Goal: Entertainment & Leisure: Browse casually

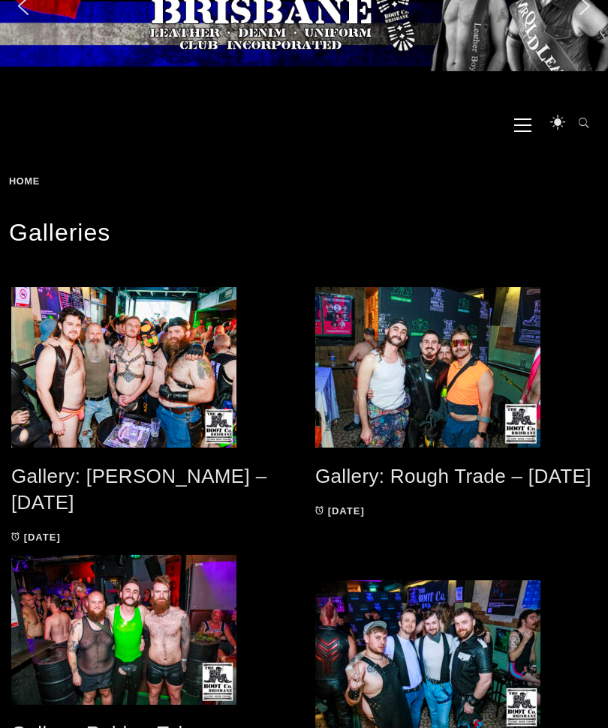
scroll to position [69, 0]
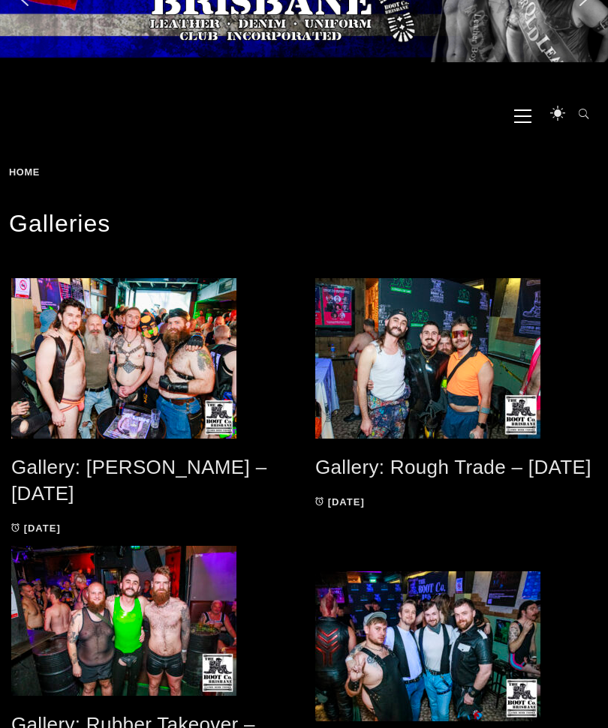
click at [488, 361] on span at bounding box center [455, 358] width 281 height 161
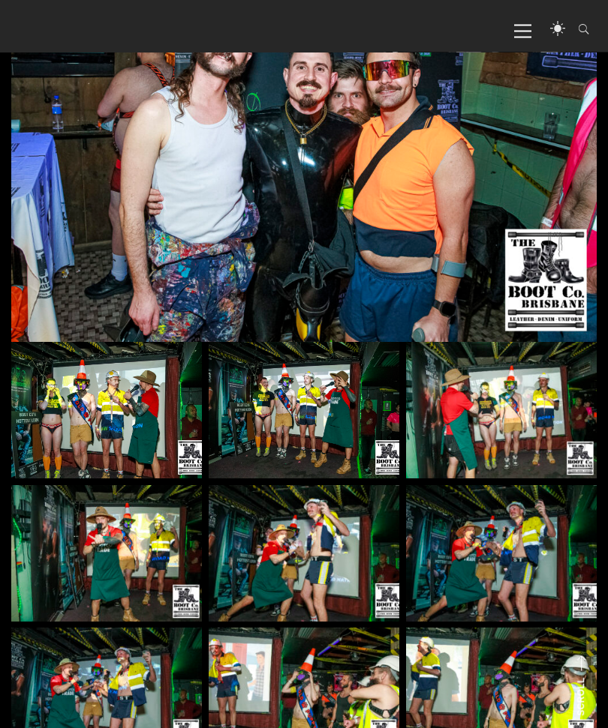
scroll to position [375, 0]
click at [122, 428] on img at bounding box center [106, 410] width 191 height 137
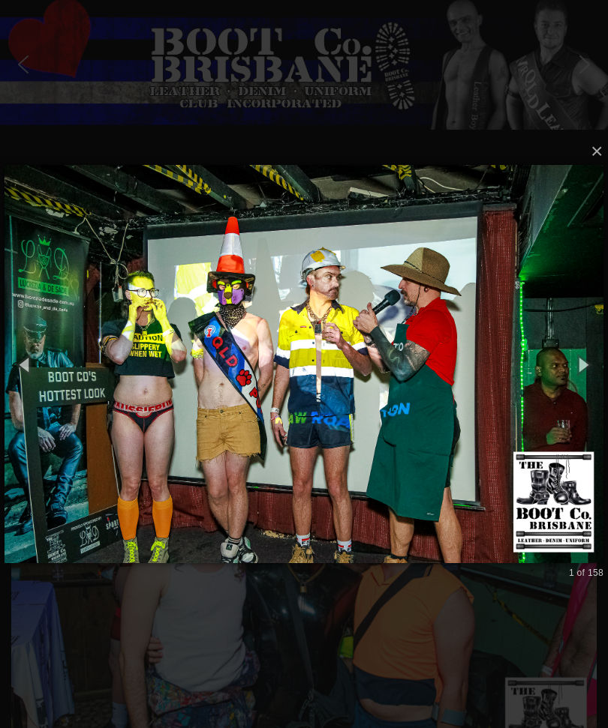
scroll to position [0, 0]
click at [598, 147] on button "×" at bounding box center [308, 151] width 599 height 33
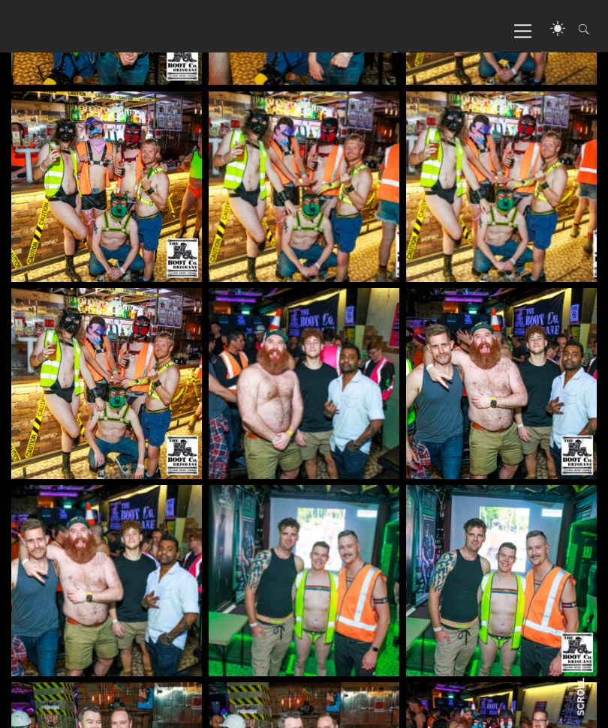
scroll to position [2357, 0]
click at [335, 377] on img at bounding box center [304, 383] width 191 height 191
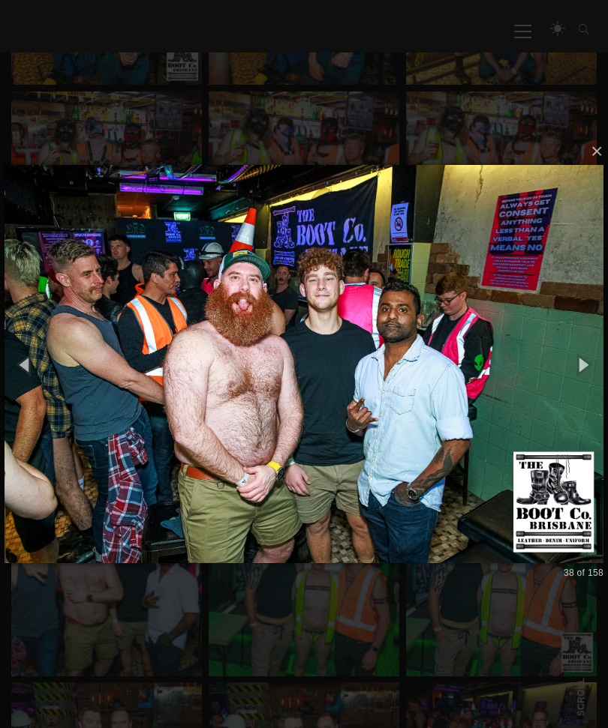
click at [586, 389] on button "button" at bounding box center [582, 364] width 51 height 62
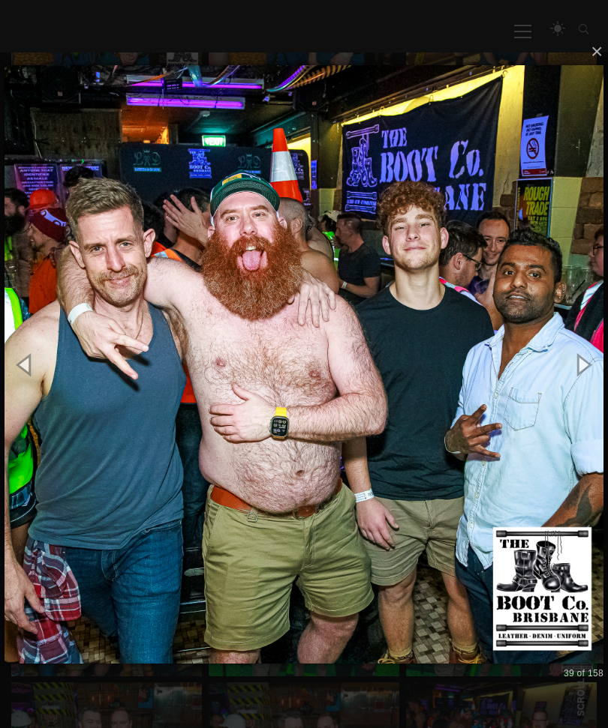
click at [576, 384] on button "button" at bounding box center [582, 364] width 51 height 62
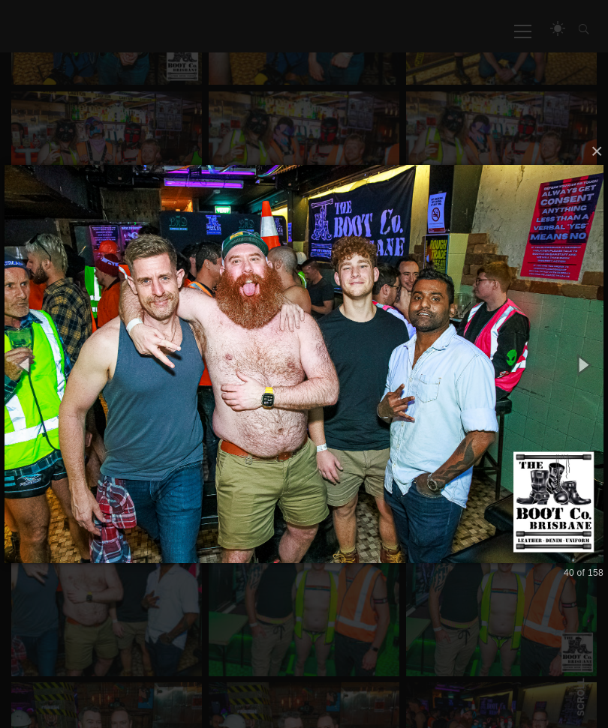
click at [582, 374] on button "button" at bounding box center [582, 364] width 51 height 62
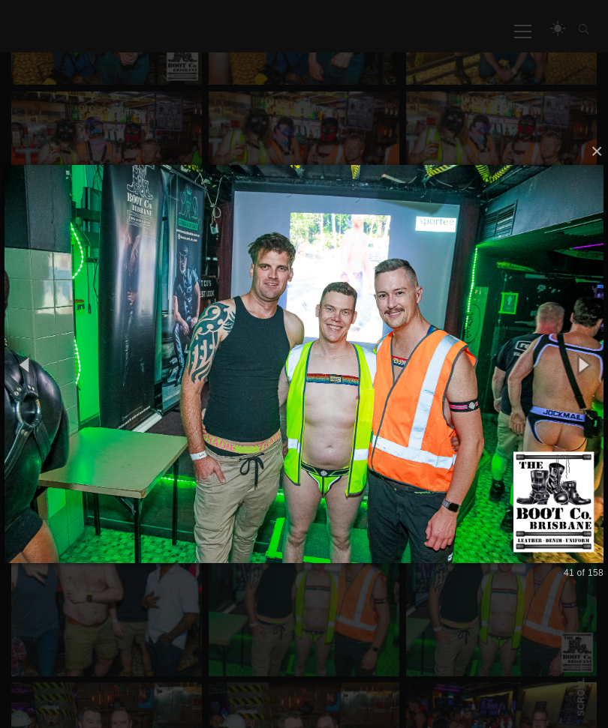
click at [580, 387] on button "button" at bounding box center [582, 364] width 51 height 62
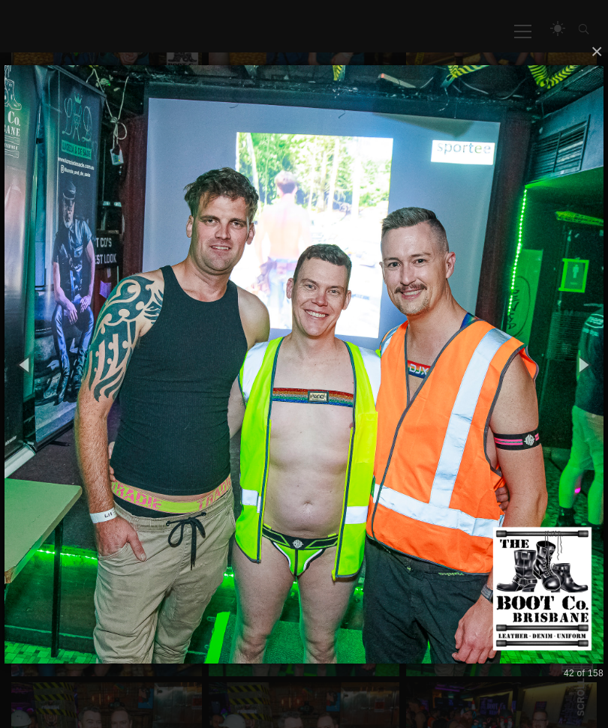
click at [581, 387] on button "button" at bounding box center [582, 364] width 51 height 62
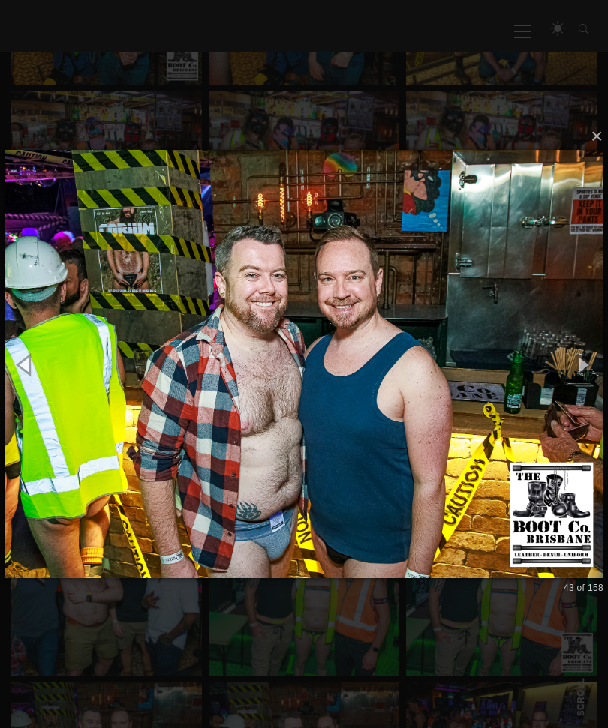
click at [584, 384] on button "button" at bounding box center [582, 364] width 51 height 62
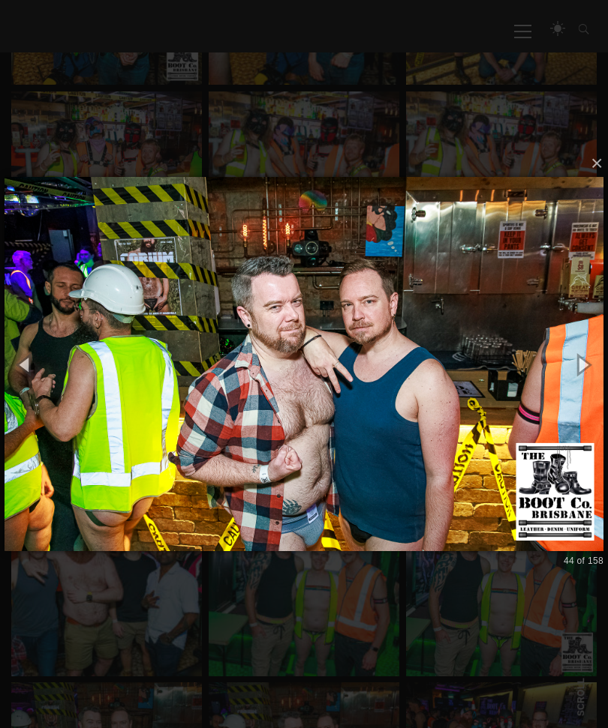
click at [590, 378] on button "button" at bounding box center [582, 364] width 51 height 62
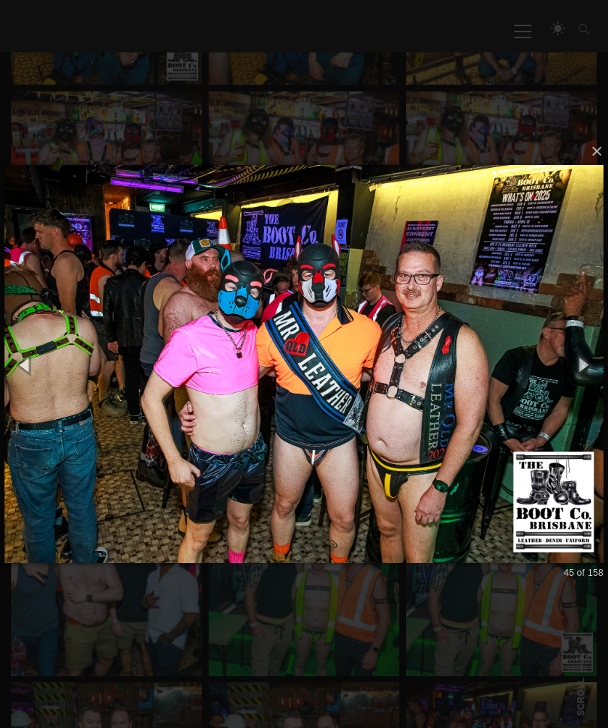
click at [582, 388] on button "button" at bounding box center [582, 364] width 51 height 62
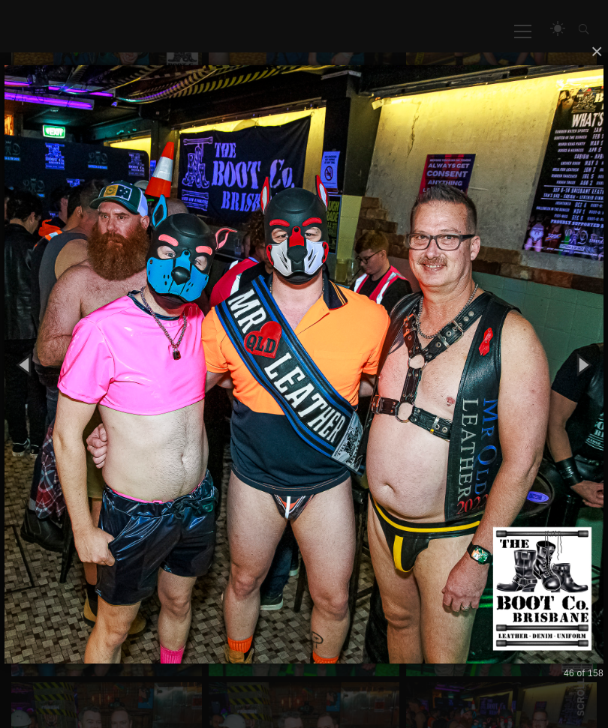
click at [586, 385] on button "button" at bounding box center [582, 364] width 51 height 62
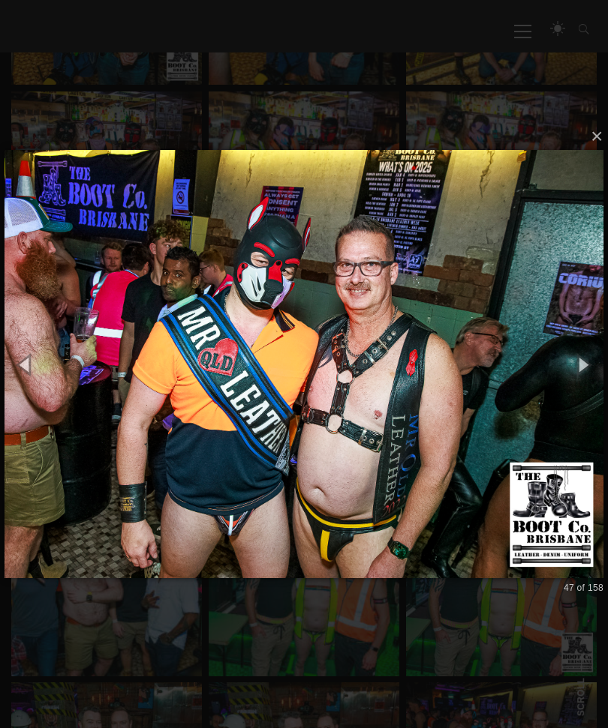
click at [583, 390] on button "button" at bounding box center [582, 364] width 51 height 62
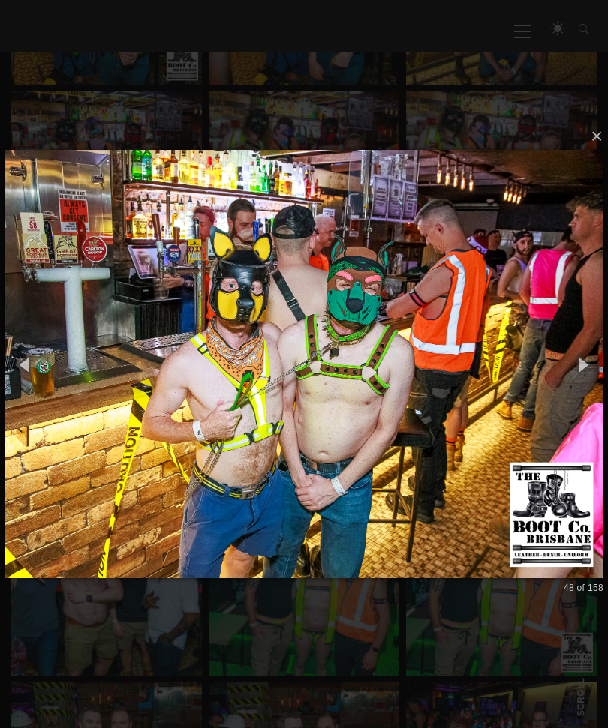
click at [582, 388] on button "button" at bounding box center [582, 364] width 51 height 62
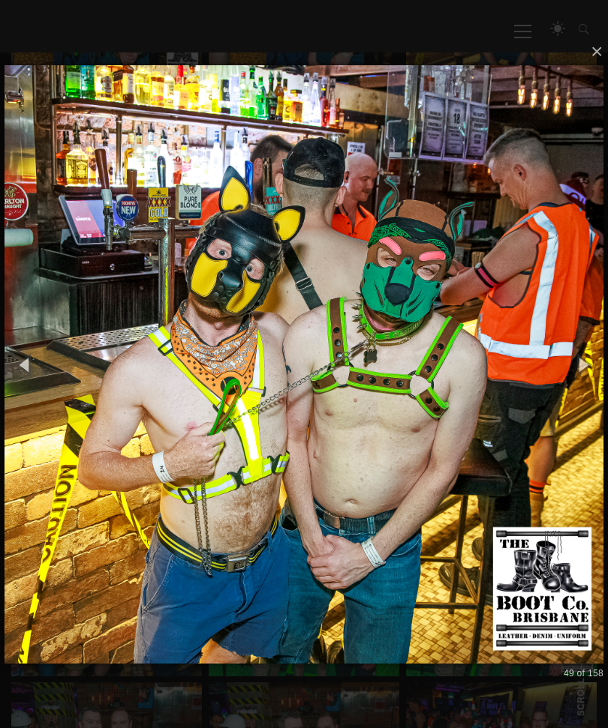
click at [587, 392] on button "button" at bounding box center [582, 364] width 51 height 62
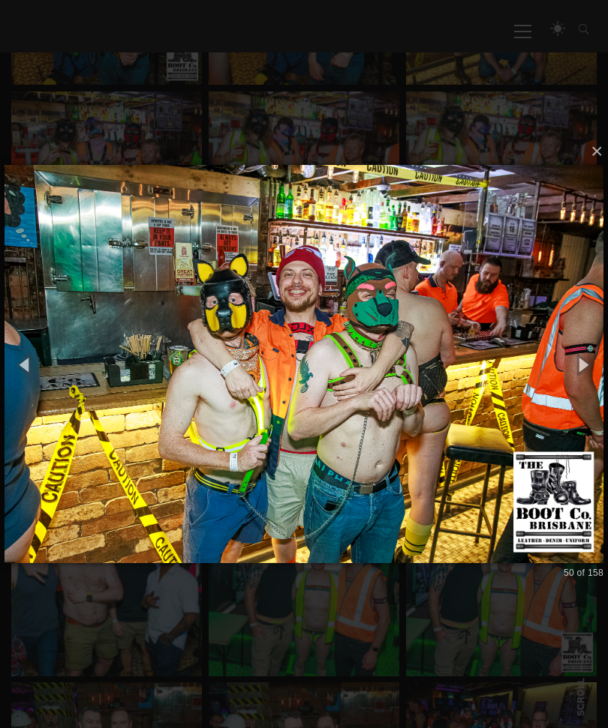
click at [584, 389] on button "button" at bounding box center [582, 364] width 51 height 62
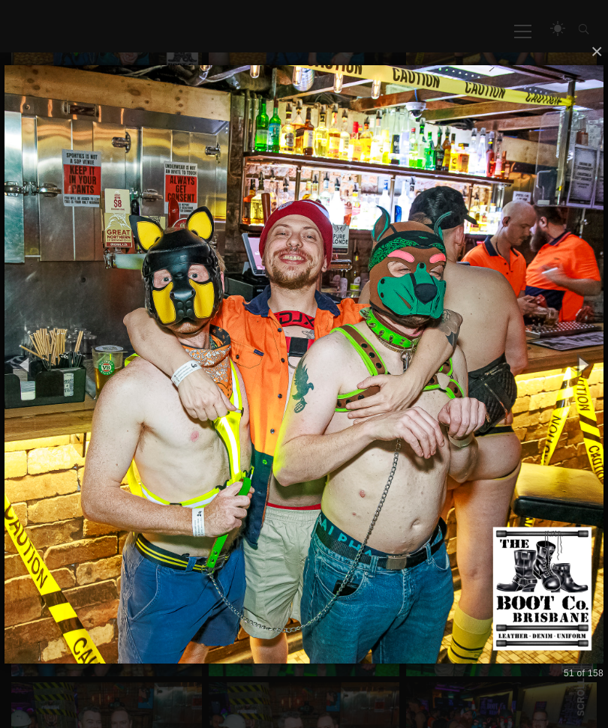
click at [580, 390] on button "button" at bounding box center [582, 364] width 51 height 62
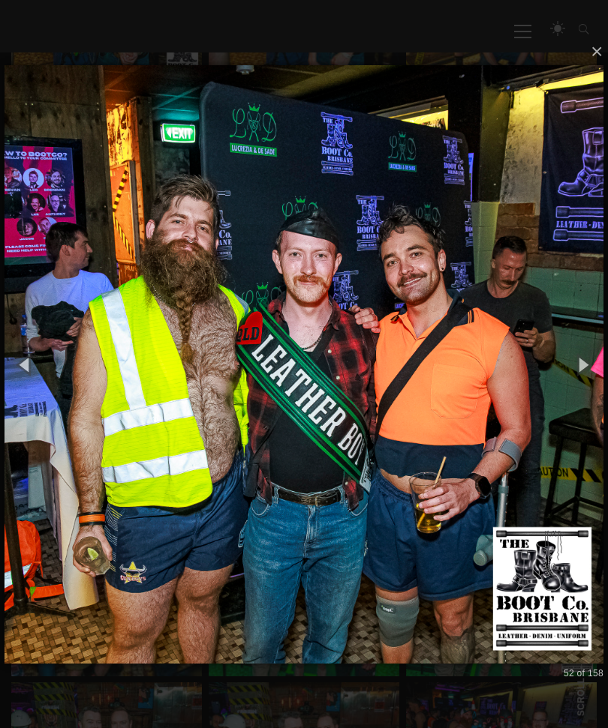
click at [584, 386] on button "button" at bounding box center [582, 364] width 51 height 62
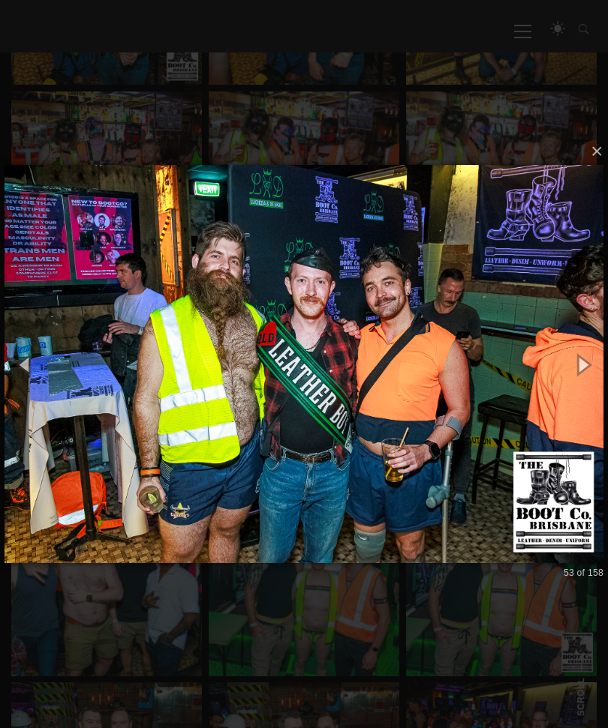
click at [576, 389] on button "button" at bounding box center [582, 364] width 51 height 62
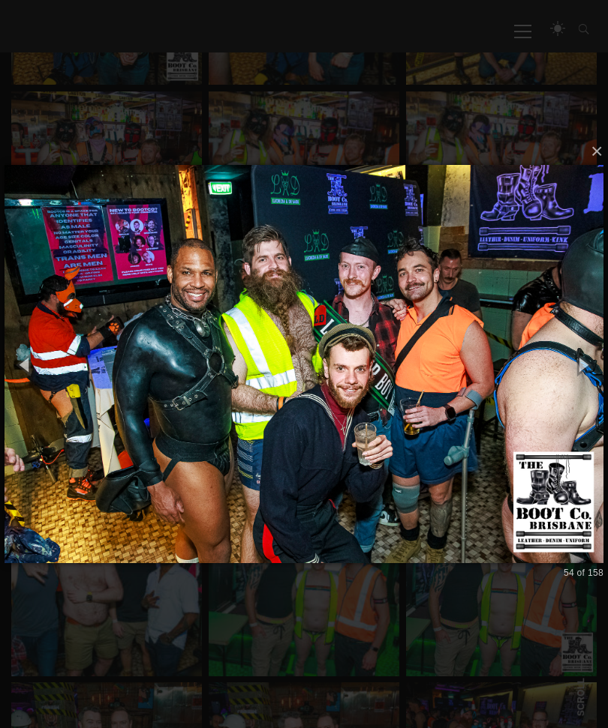
click at [587, 384] on button "button" at bounding box center [582, 364] width 51 height 62
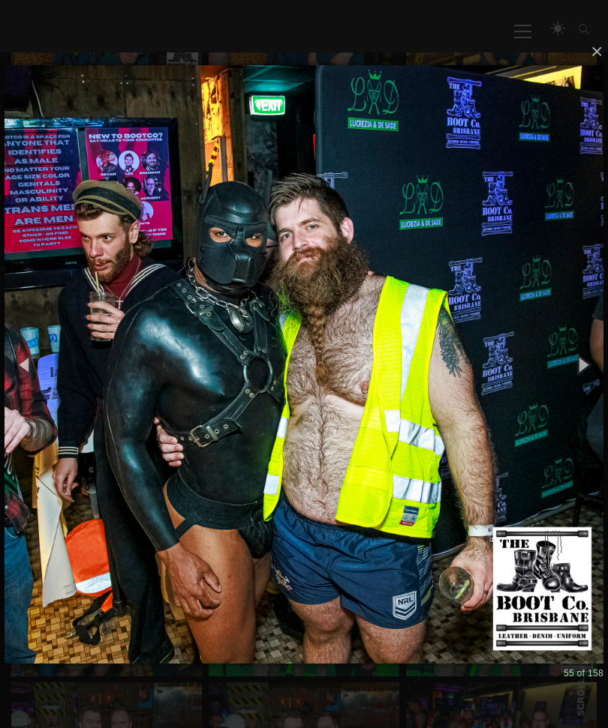
click at [581, 389] on button "button" at bounding box center [582, 364] width 51 height 62
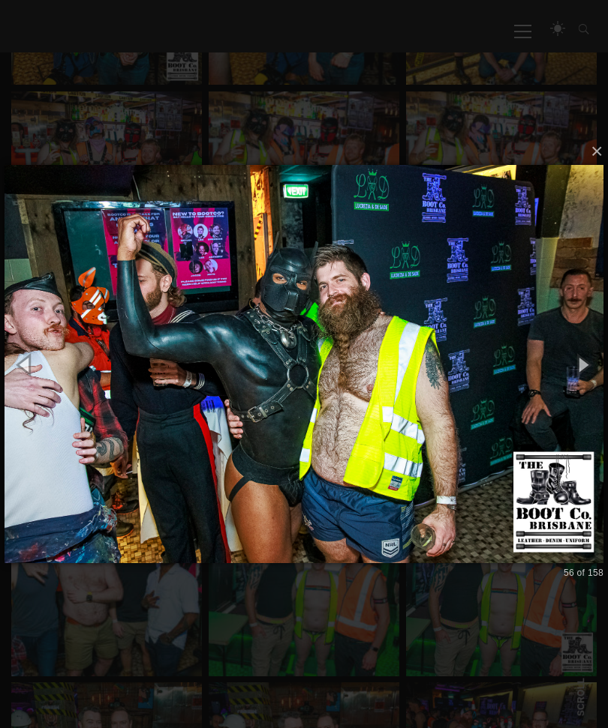
click at [579, 380] on button "button" at bounding box center [582, 364] width 51 height 62
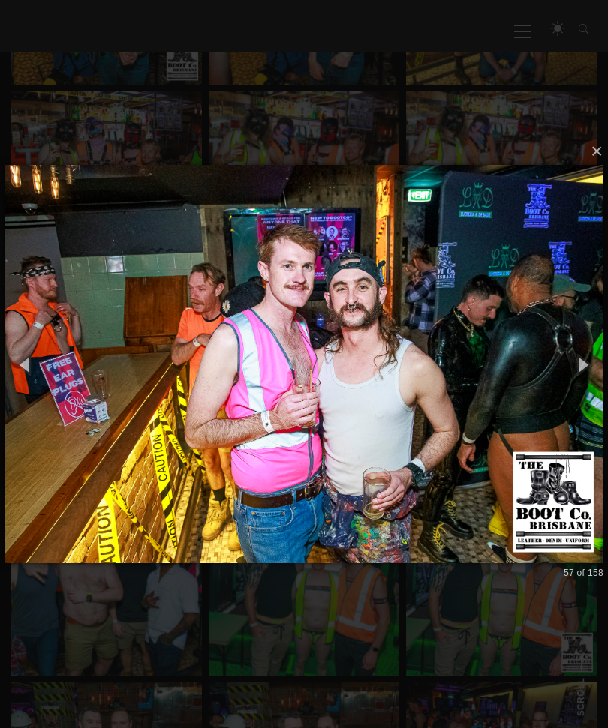
click at [578, 387] on button "button" at bounding box center [582, 364] width 51 height 62
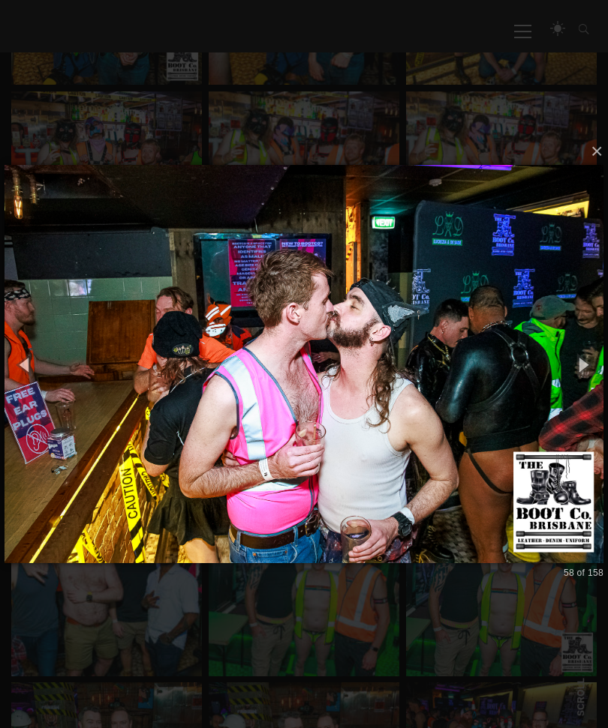
click at [578, 386] on button "button" at bounding box center [582, 364] width 51 height 62
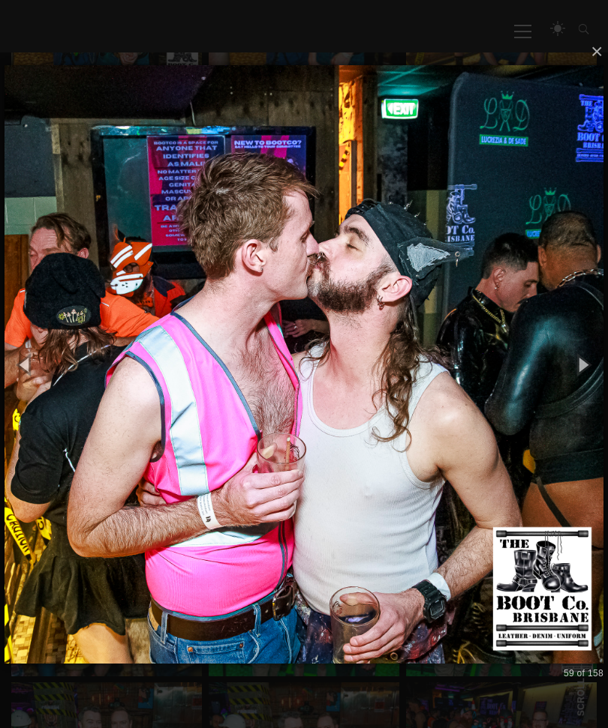
click at [576, 384] on button "button" at bounding box center [582, 364] width 51 height 62
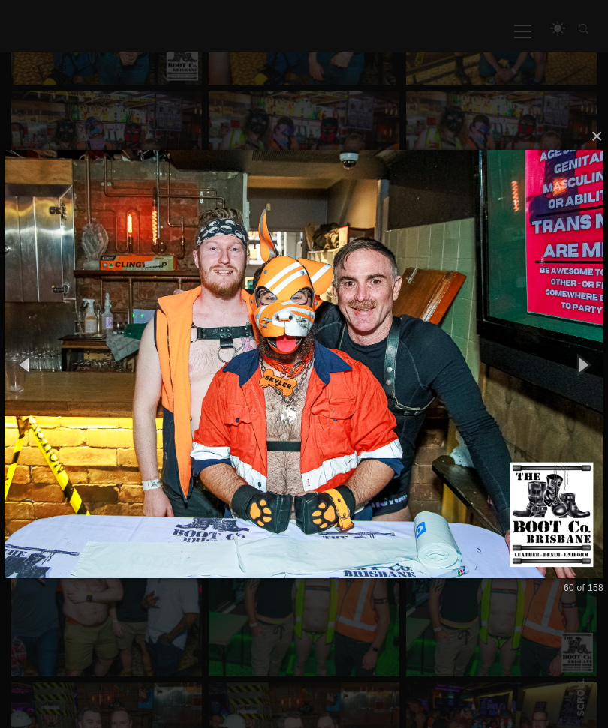
click at [586, 383] on button "button" at bounding box center [582, 364] width 51 height 62
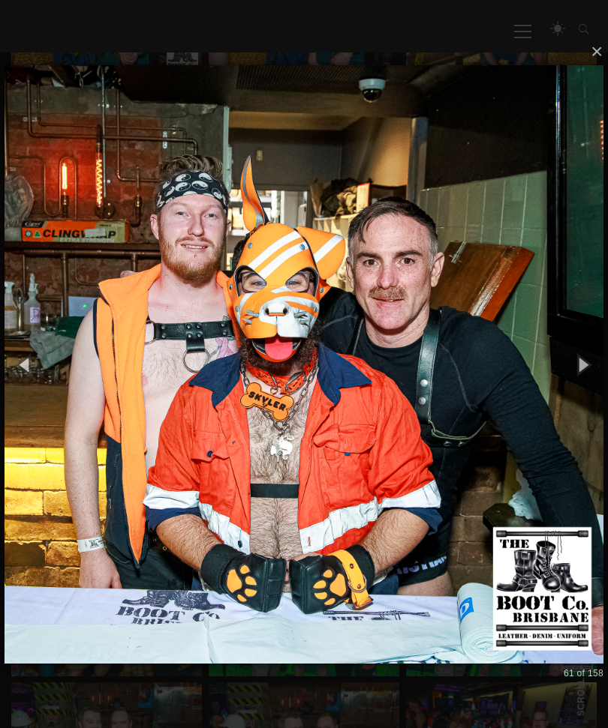
click at [584, 383] on button "button" at bounding box center [582, 364] width 51 height 62
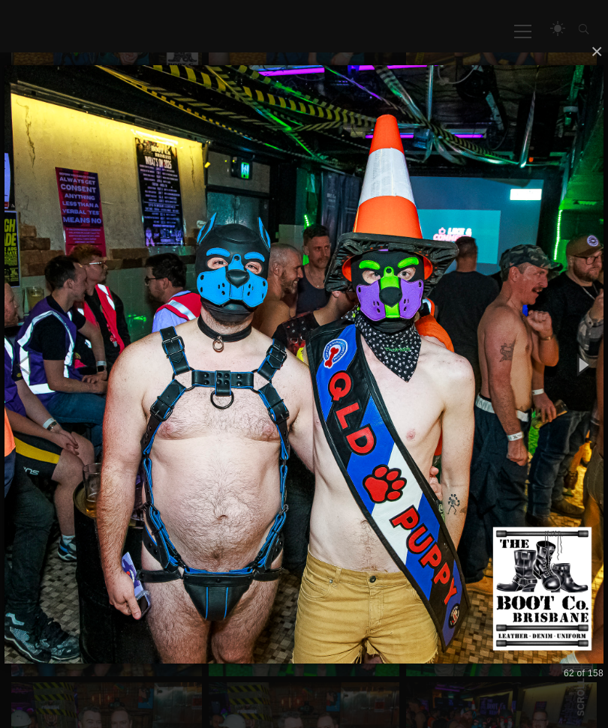
click at [578, 385] on button "button" at bounding box center [582, 364] width 51 height 62
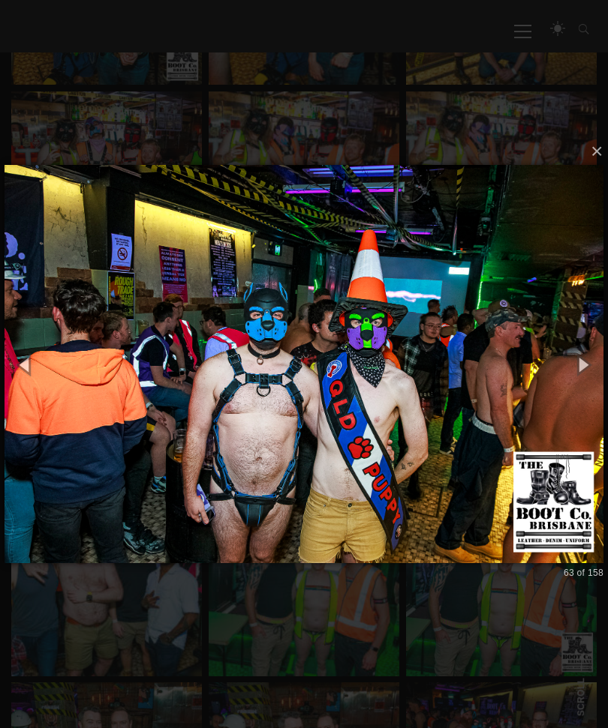
click at [584, 378] on button "button" at bounding box center [582, 364] width 51 height 62
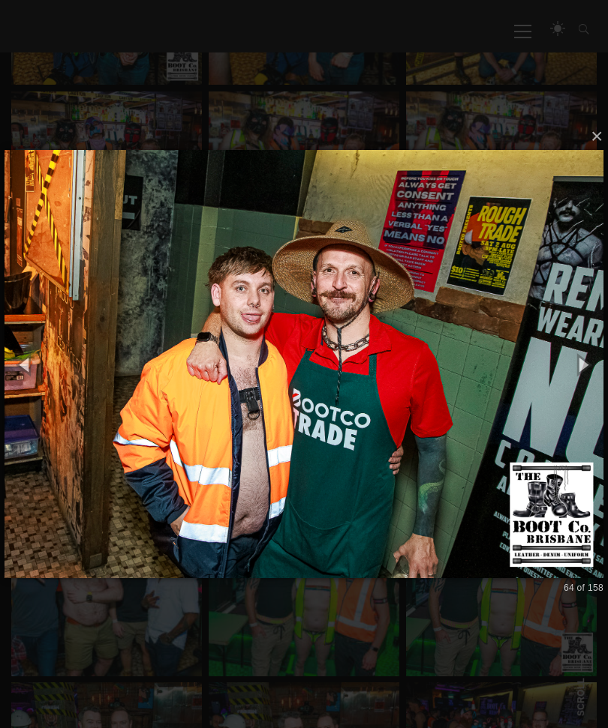
click at [589, 377] on button "button" at bounding box center [582, 364] width 51 height 62
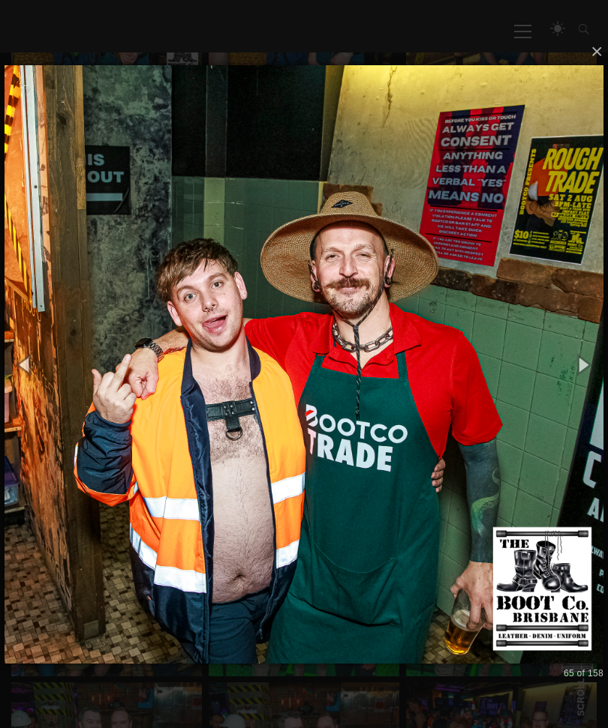
click at [594, 377] on button "button" at bounding box center [582, 364] width 51 height 62
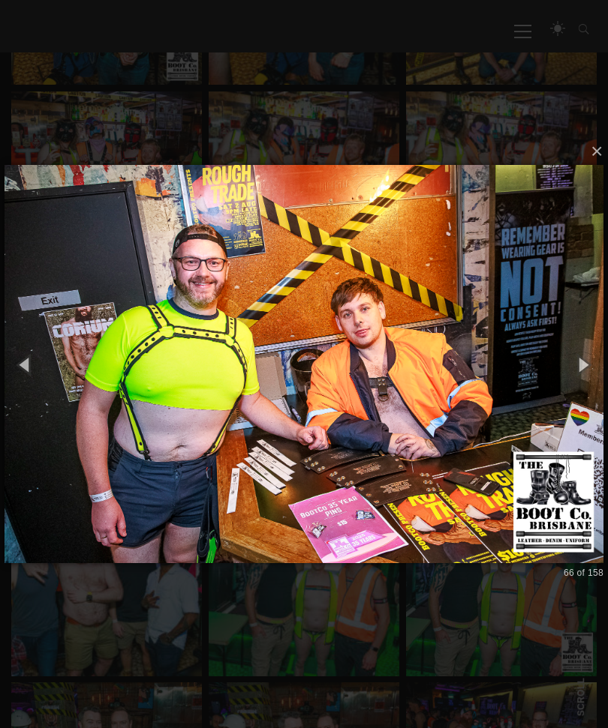
click at [584, 380] on button "button" at bounding box center [582, 364] width 51 height 62
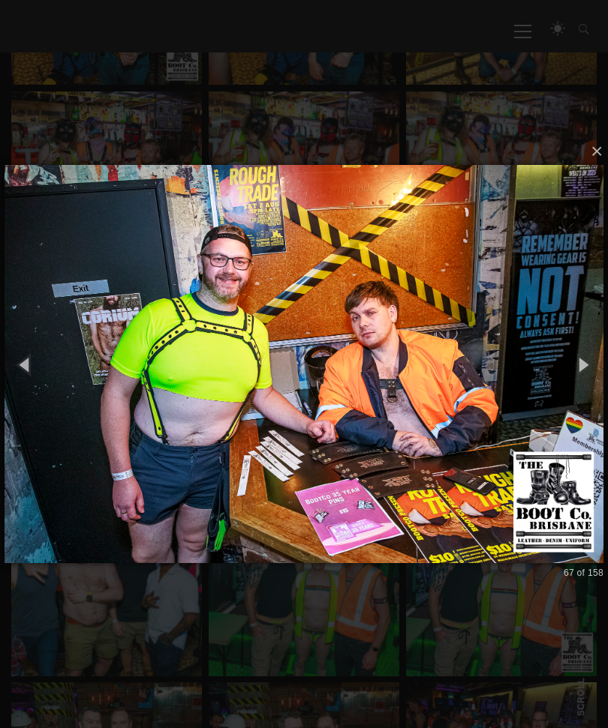
click at [581, 383] on button "button" at bounding box center [582, 364] width 51 height 62
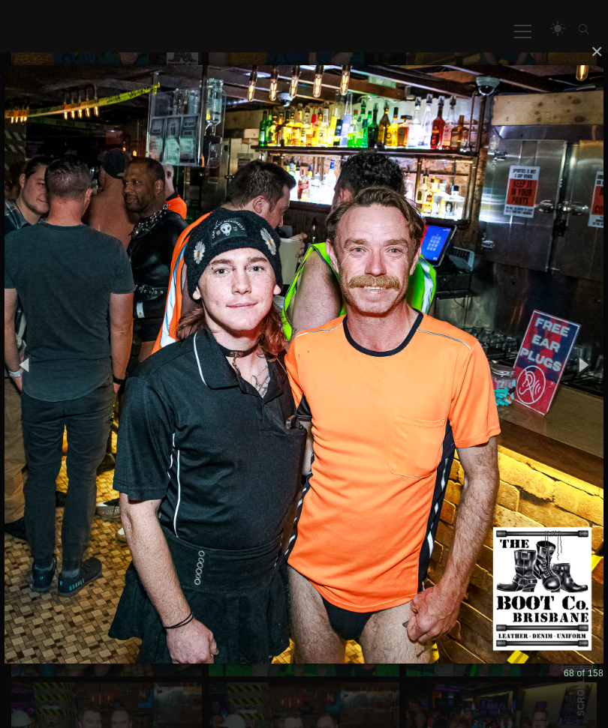
click at [586, 384] on button "button" at bounding box center [582, 364] width 51 height 62
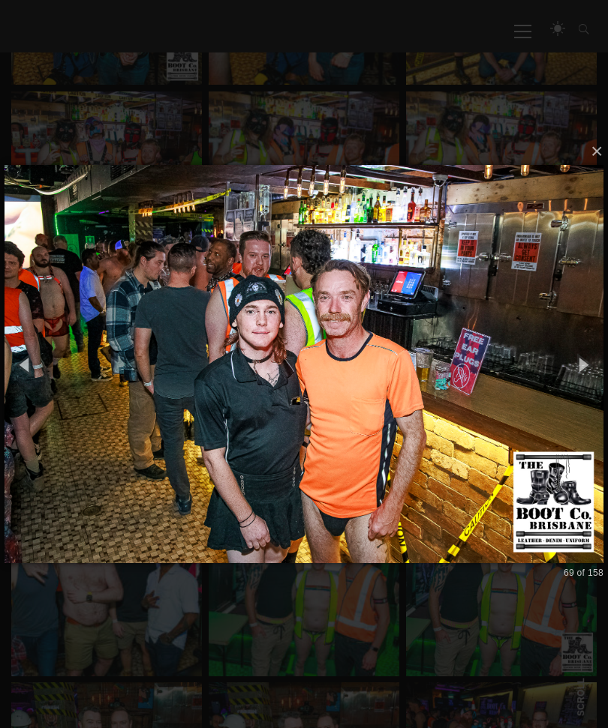
click at [578, 386] on button "button" at bounding box center [582, 364] width 51 height 62
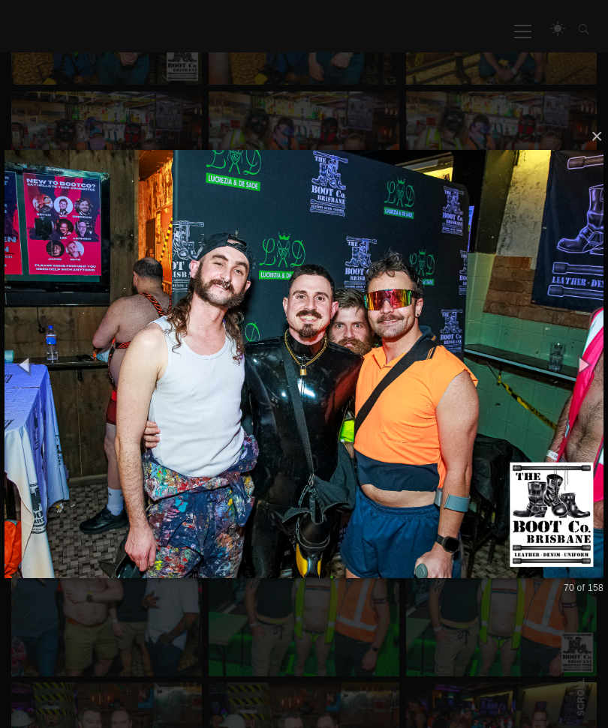
click at [578, 382] on button "button" at bounding box center [582, 364] width 51 height 62
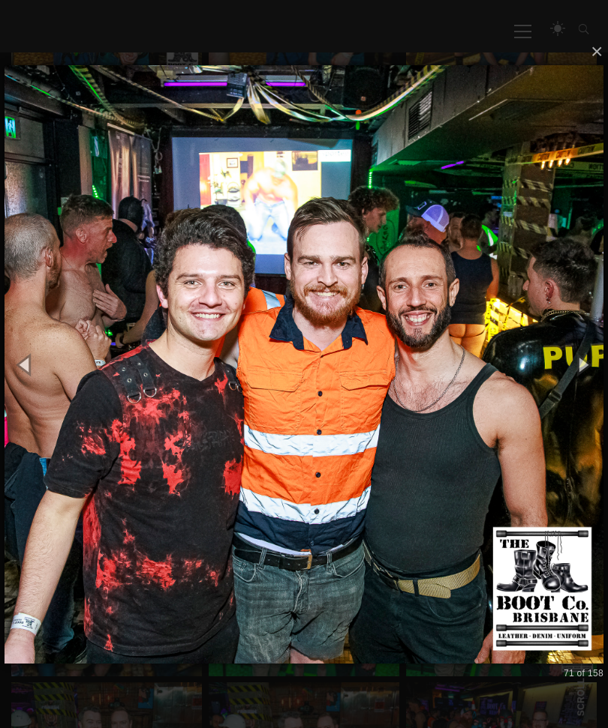
click at [583, 382] on button "button" at bounding box center [582, 364] width 51 height 62
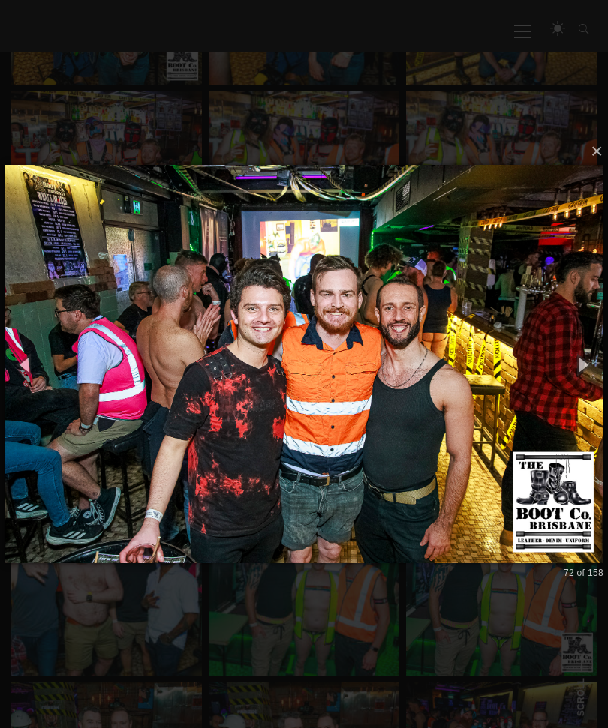
click at [579, 383] on button "button" at bounding box center [582, 364] width 51 height 62
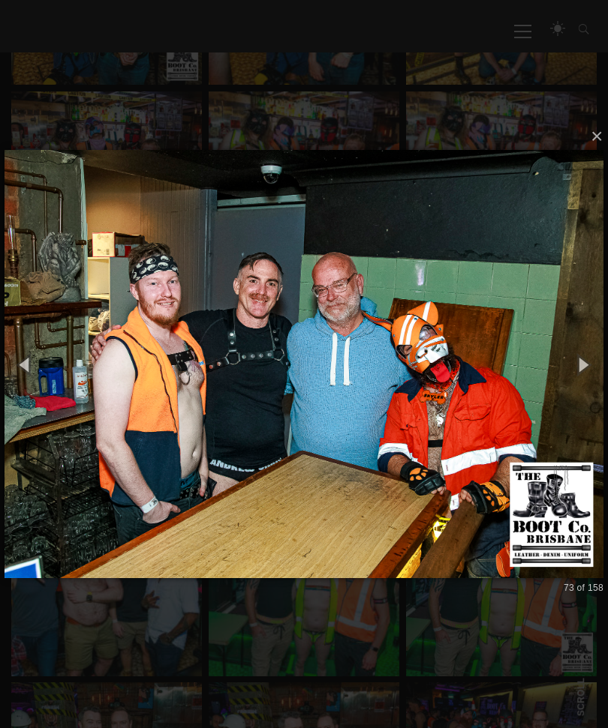
click at [581, 377] on button "button" at bounding box center [582, 364] width 51 height 62
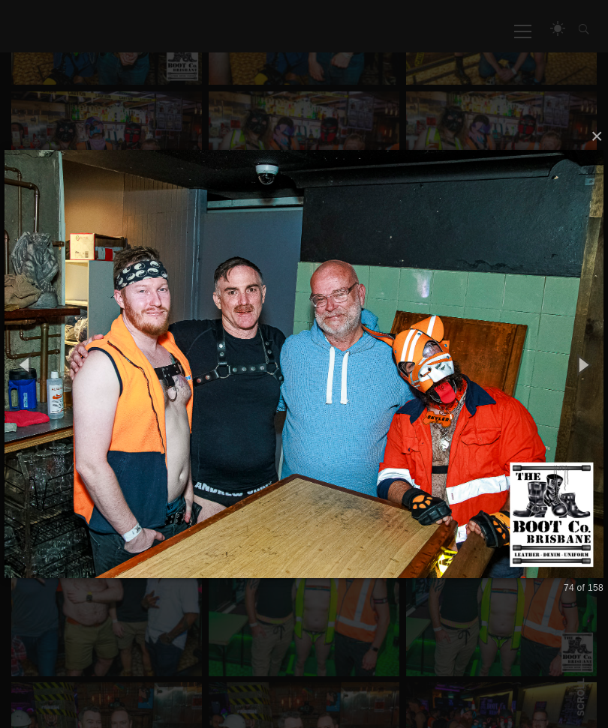
click at [584, 377] on button "button" at bounding box center [582, 364] width 51 height 62
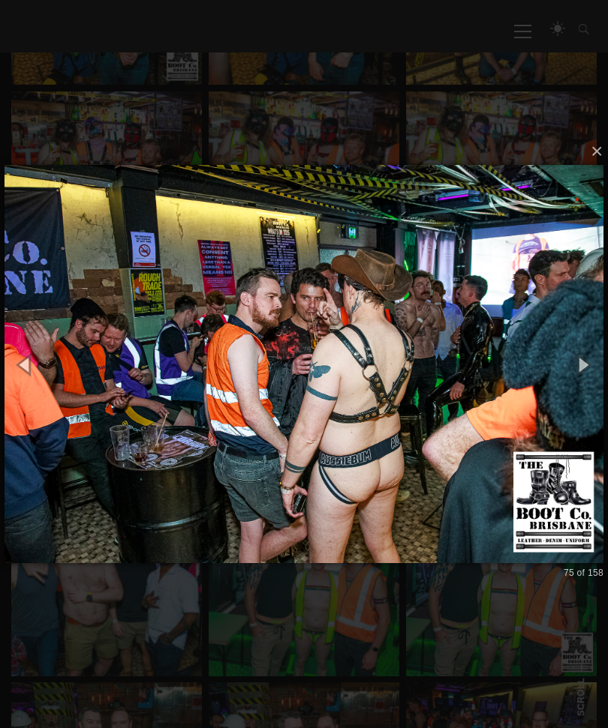
click at [584, 380] on button "button" at bounding box center [582, 364] width 51 height 62
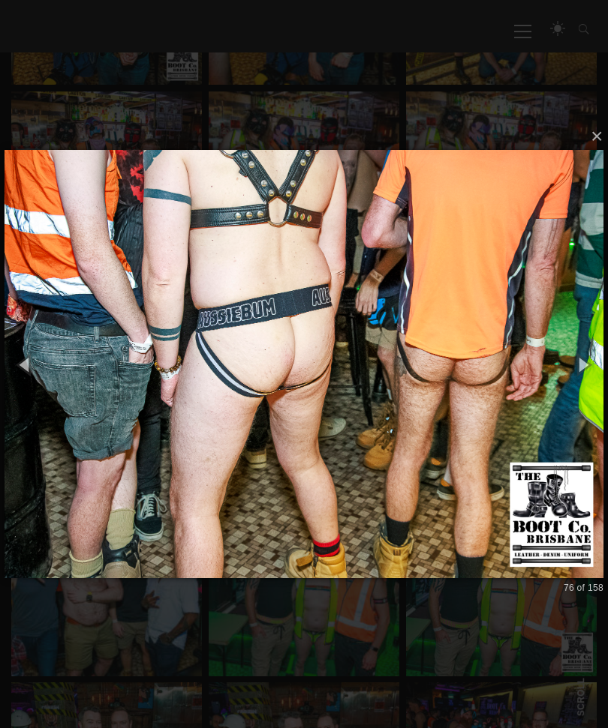
click at [584, 384] on button "button" at bounding box center [582, 364] width 51 height 62
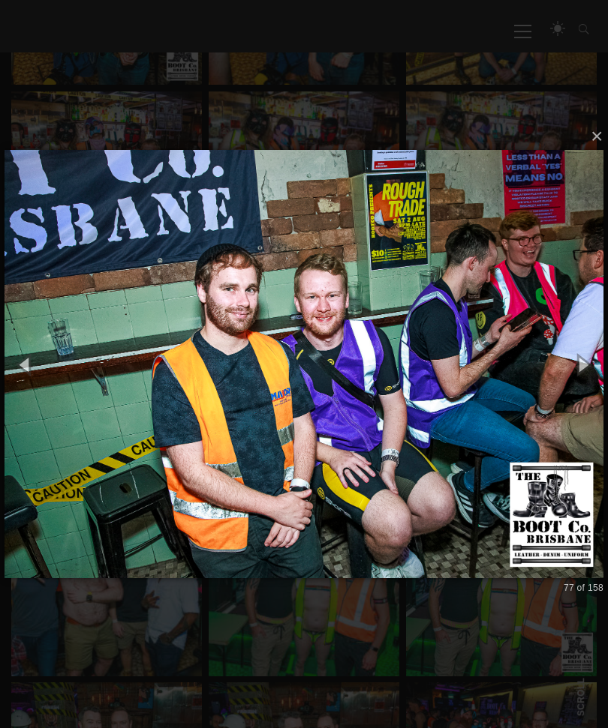
click at [587, 388] on button "button" at bounding box center [582, 364] width 51 height 62
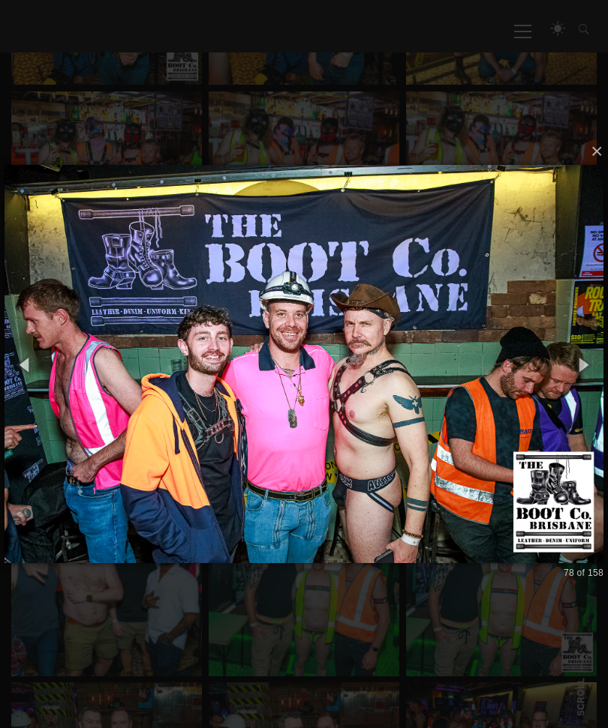
click at [587, 386] on button "button" at bounding box center [582, 364] width 51 height 62
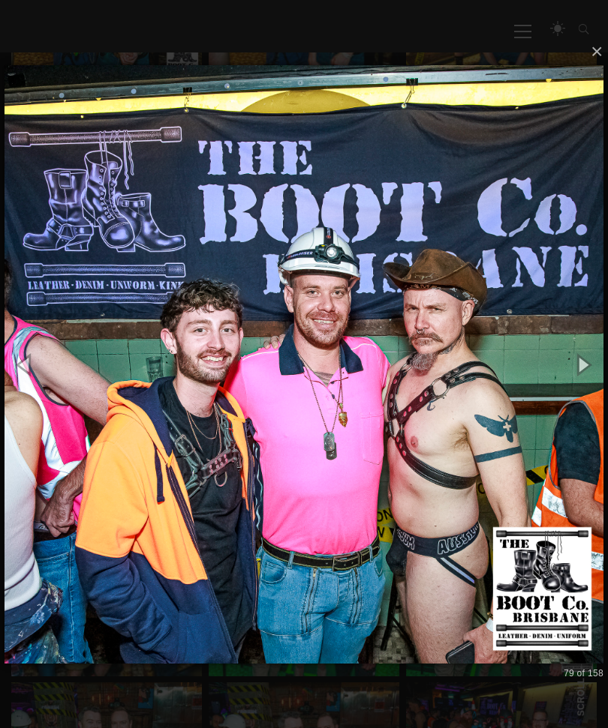
click at [585, 382] on button "button" at bounding box center [582, 364] width 51 height 62
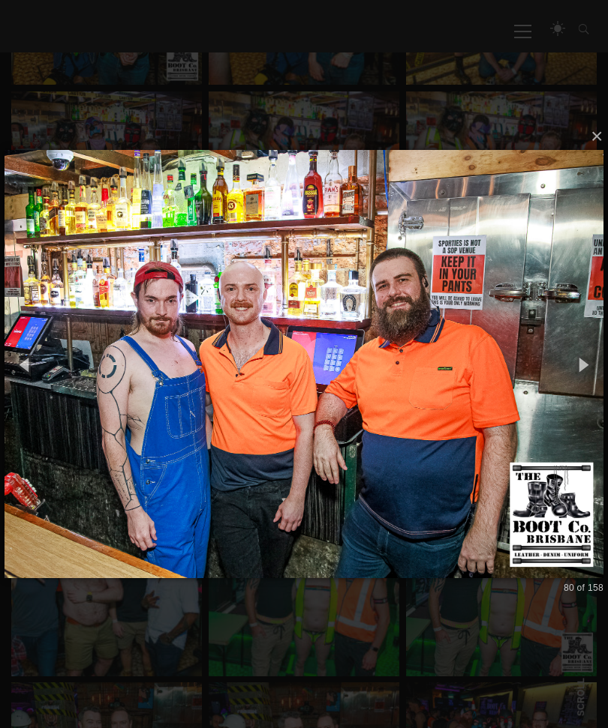
click at [578, 389] on button "button" at bounding box center [582, 364] width 51 height 62
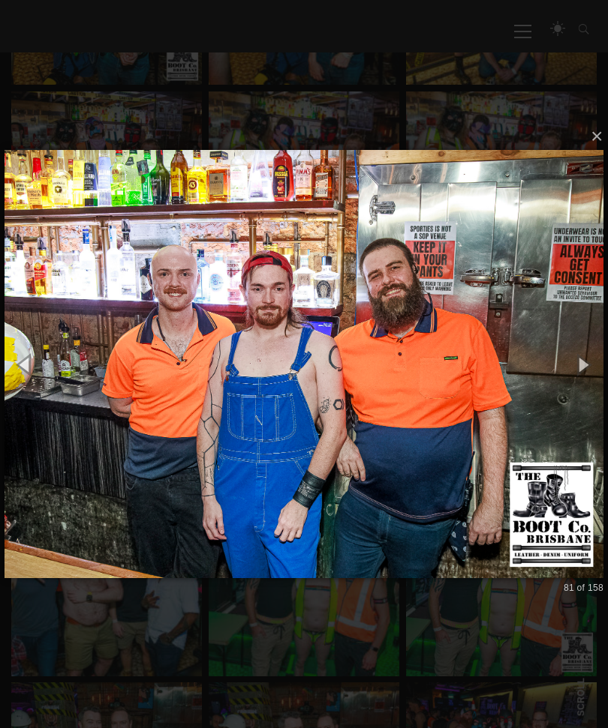
click at [575, 380] on button "button" at bounding box center [582, 364] width 51 height 62
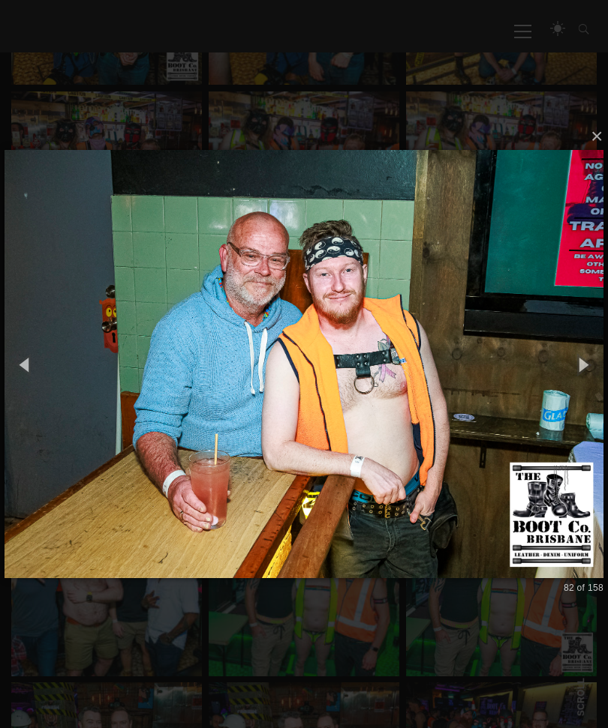
click at [584, 376] on button "button" at bounding box center [582, 364] width 51 height 62
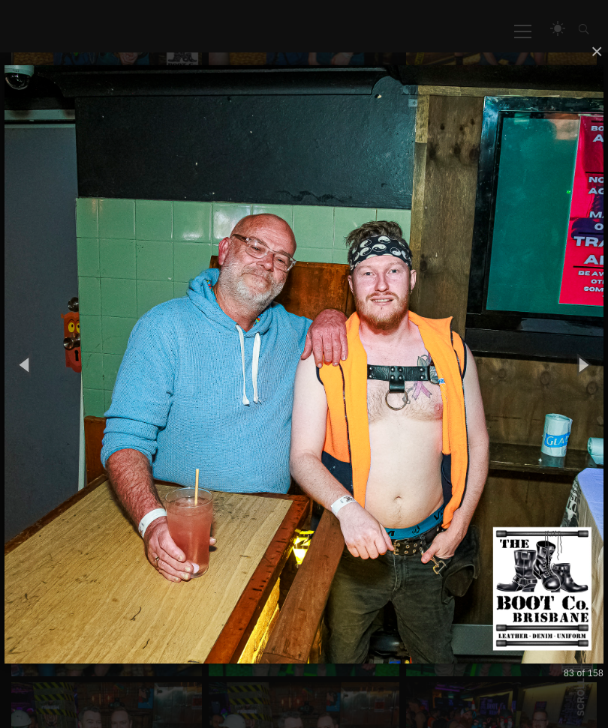
click at [585, 375] on button "button" at bounding box center [582, 364] width 51 height 62
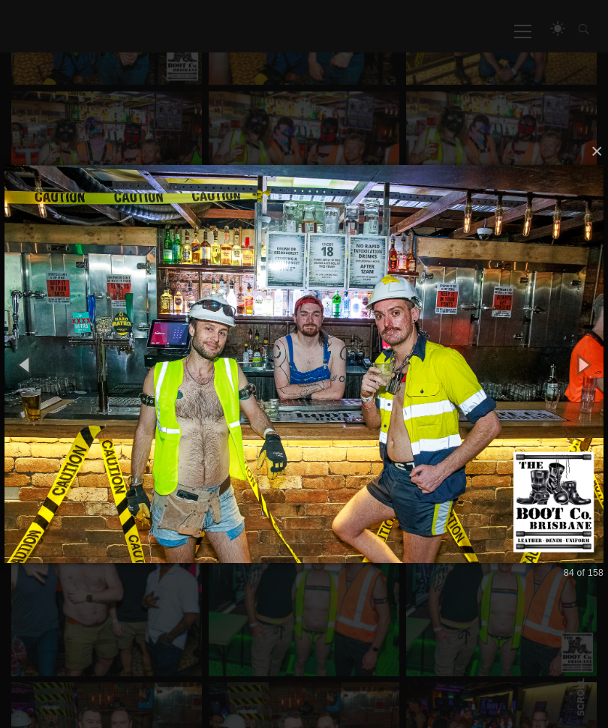
click at [583, 383] on button "button" at bounding box center [582, 364] width 51 height 62
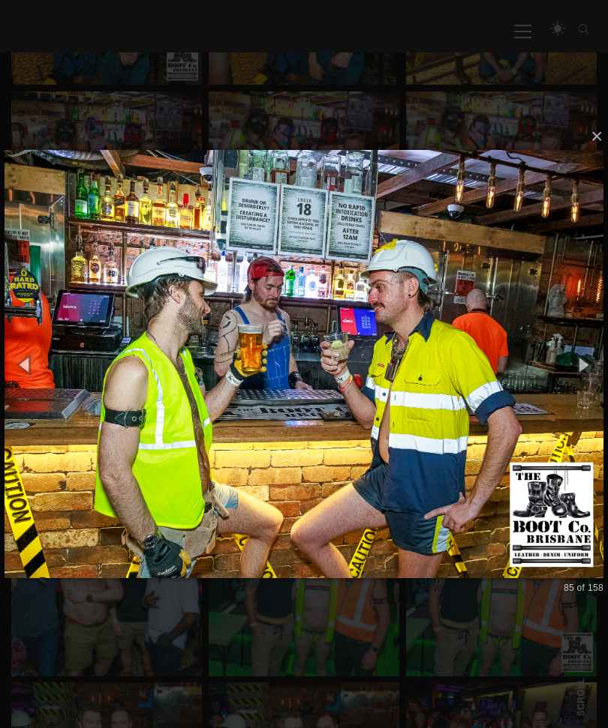
click at [578, 385] on button "button" at bounding box center [582, 364] width 51 height 62
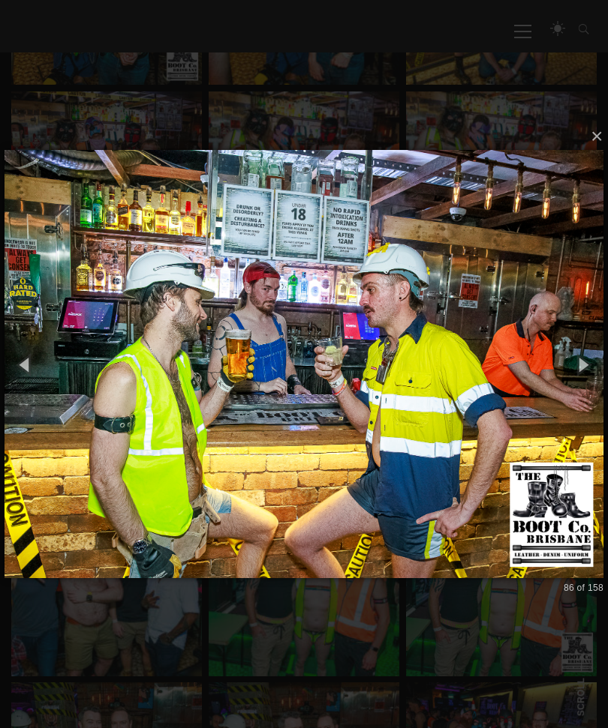
click at [579, 385] on button "button" at bounding box center [582, 364] width 51 height 62
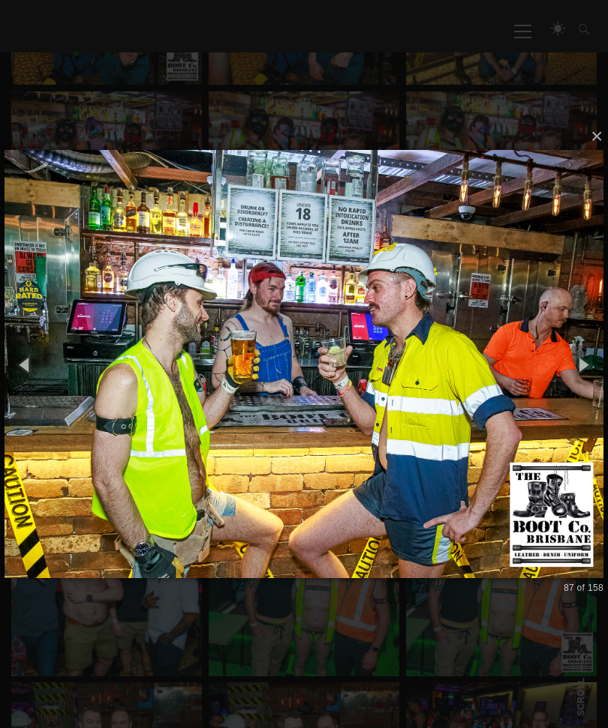
click at [583, 382] on button "button" at bounding box center [582, 364] width 51 height 62
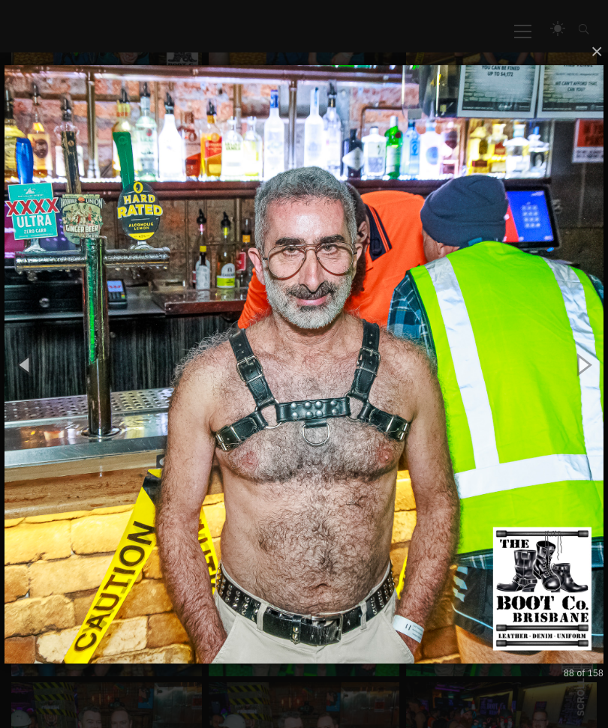
click at [581, 384] on button "button" at bounding box center [582, 364] width 51 height 62
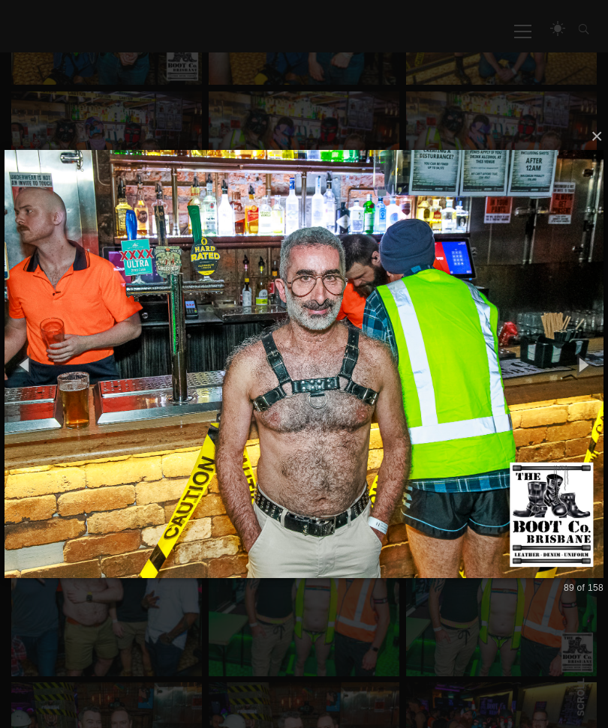
click at [584, 378] on button "button" at bounding box center [582, 364] width 51 height 62
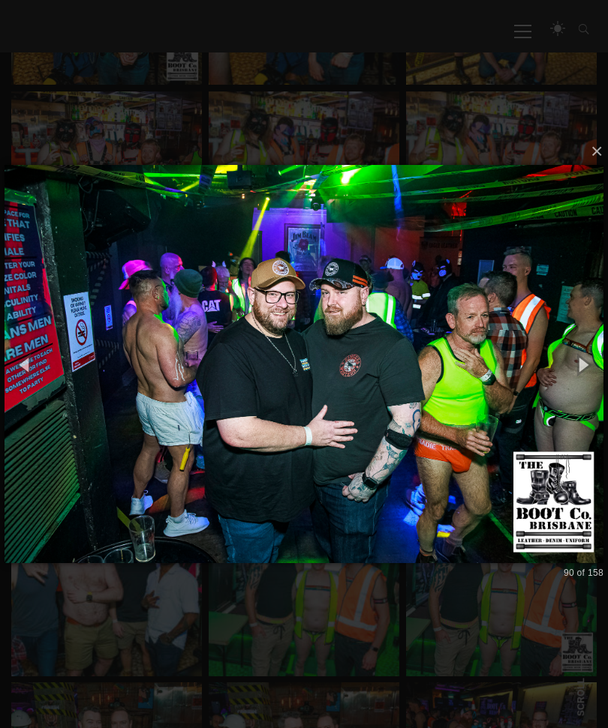
click at [583, 384] on button "button" at bounding box center [582, 364] width 51 height 62
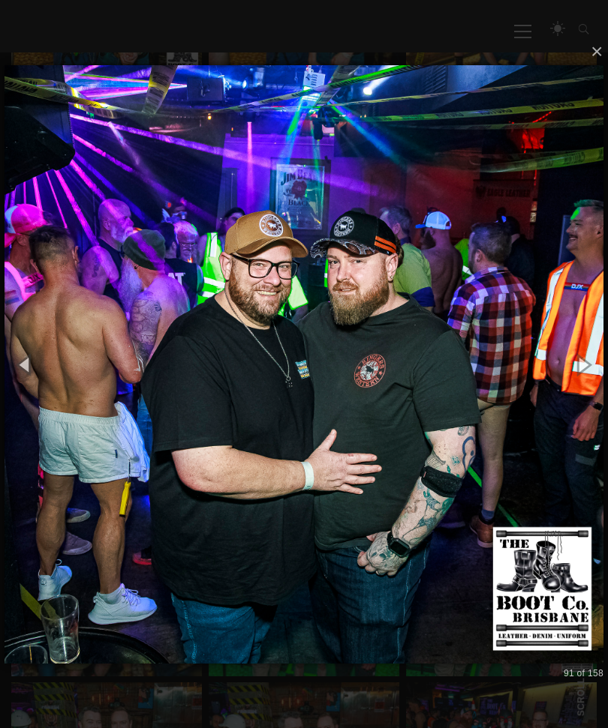
click at [583, 384] on button "button" at bounding box center [582, 364] width 51 height 62
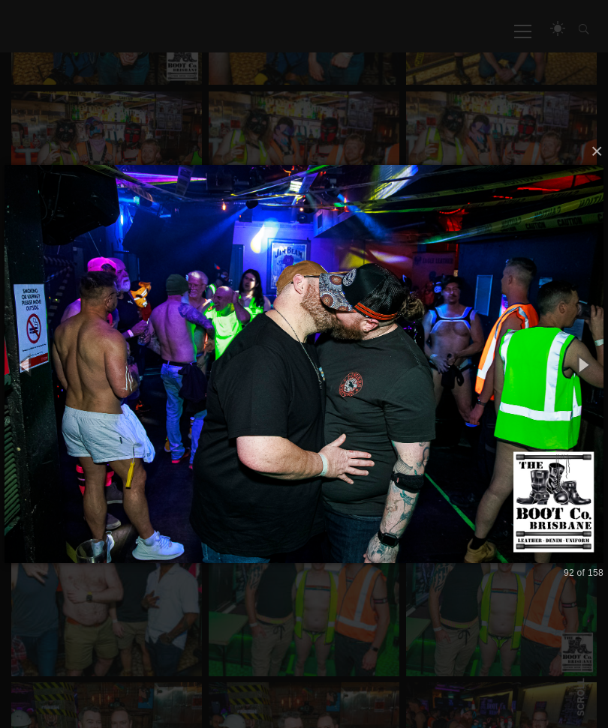
click at [582, 382] on button "button" at bounding box center [582, 364] width 51 height 62
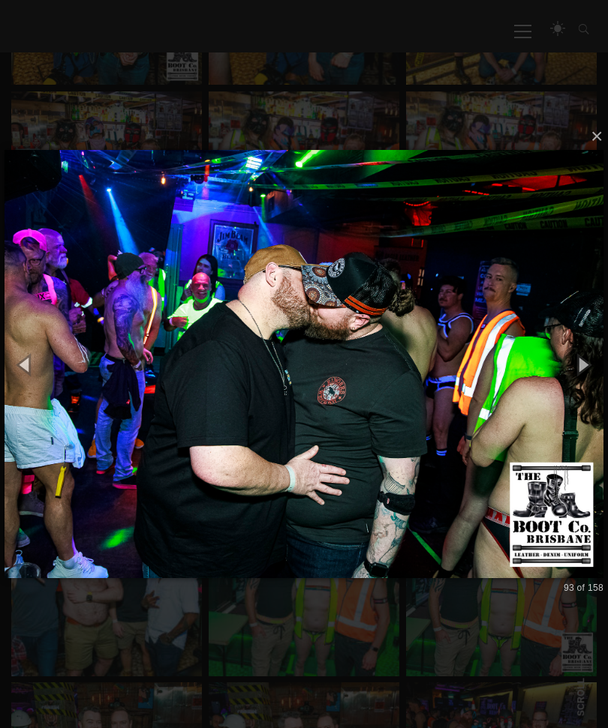
click at [584, 383] on button "button" at bounding box center [582, 364] width 51 height 62
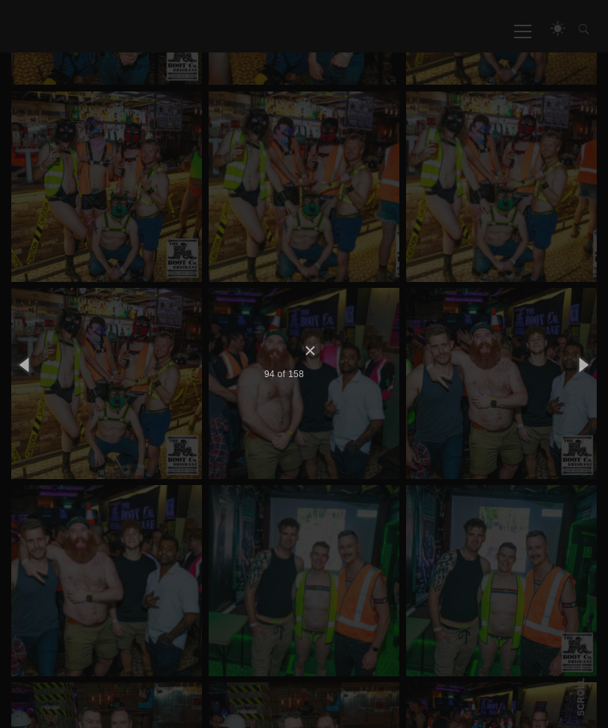
click at [584, 378] on button "button" at bounding box center [582, 364] width 51 height 62
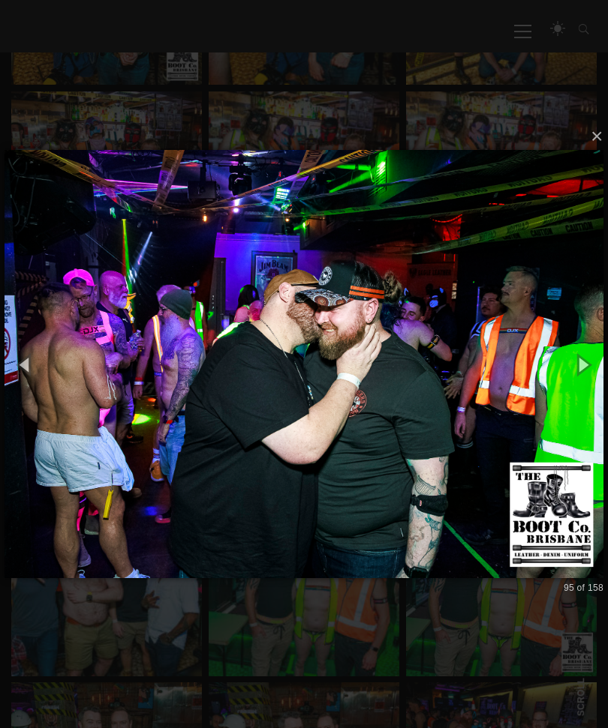
click at [580, 384] on button "button" at bounding box center [582, 364] width 51 height 62
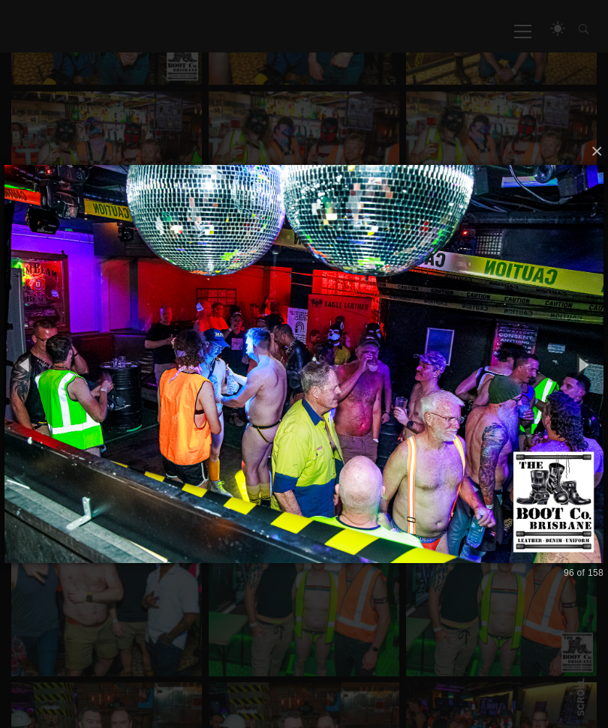
click at [577, 383] on button "button" at bounding box center [582, 364] width 51 height 62
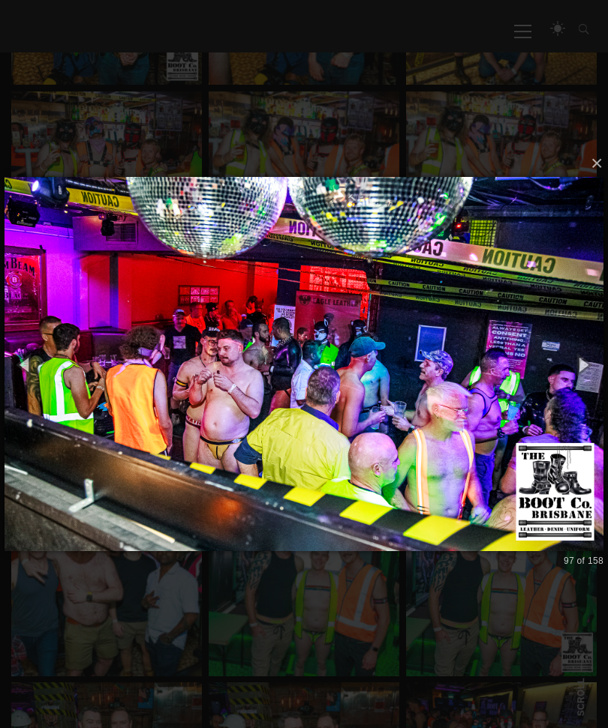
click at [584, 378] on button "button" at bounding box center [582, 364] width 51 height 62
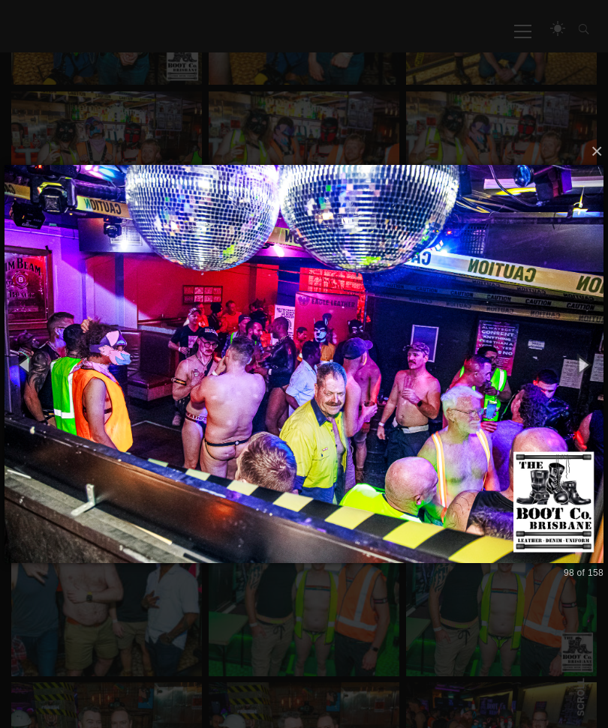
click at [581, 381] on button "button" at bounding box center [582, 364] width 51 height 62
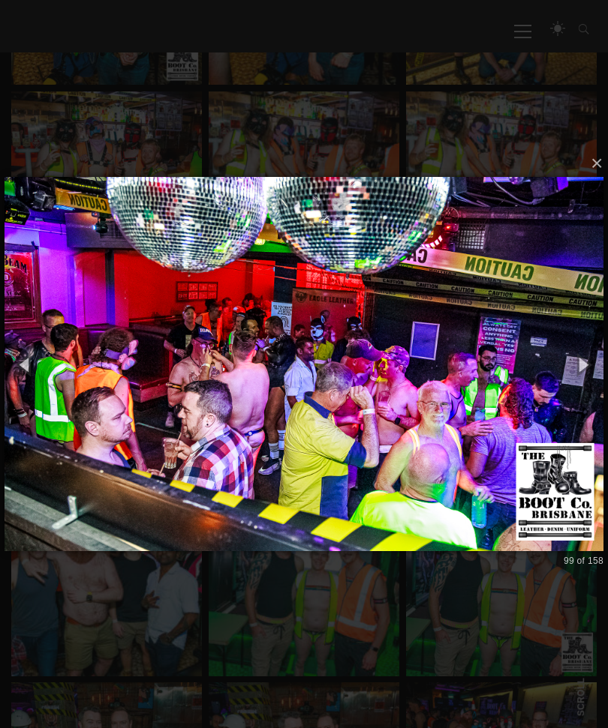
click at [582, 384] on button "button" at bounding box center [582, 364] width 51 height 62
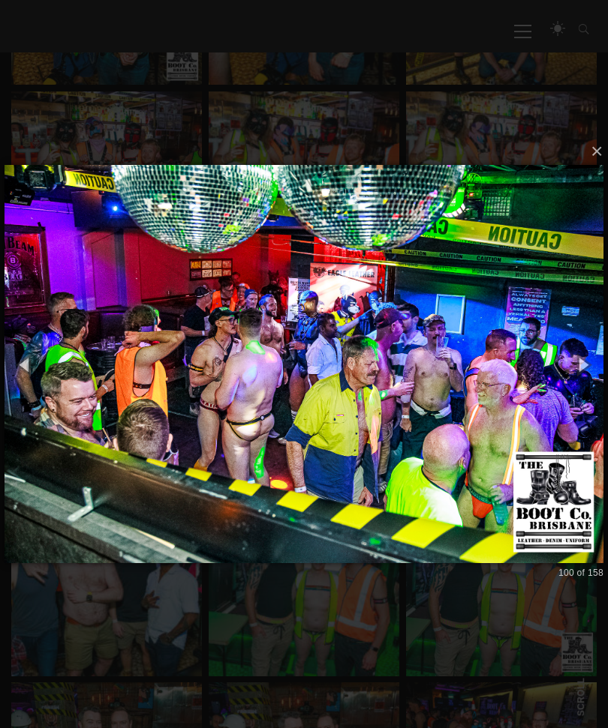
click at [587, 380] on button "button" at bounding box center [582, 364] width 51 height 62
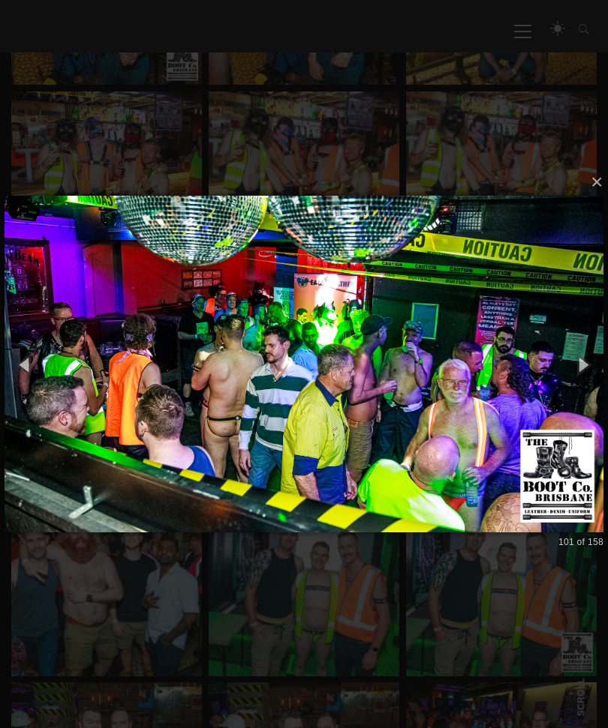
click at [587, 378] on button "button" at bounding box center [582, 364] width 51 height 62
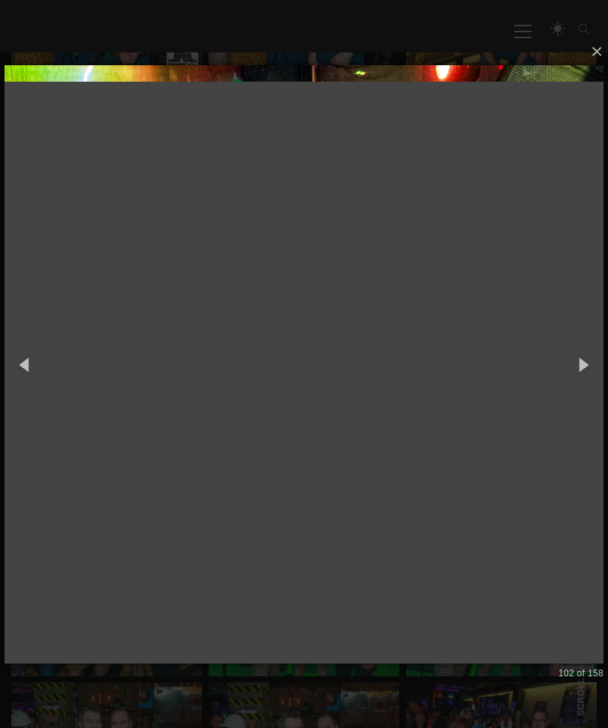
click at [580, 385] on button "button" at bounding box center [582, 364] width 51 height 62
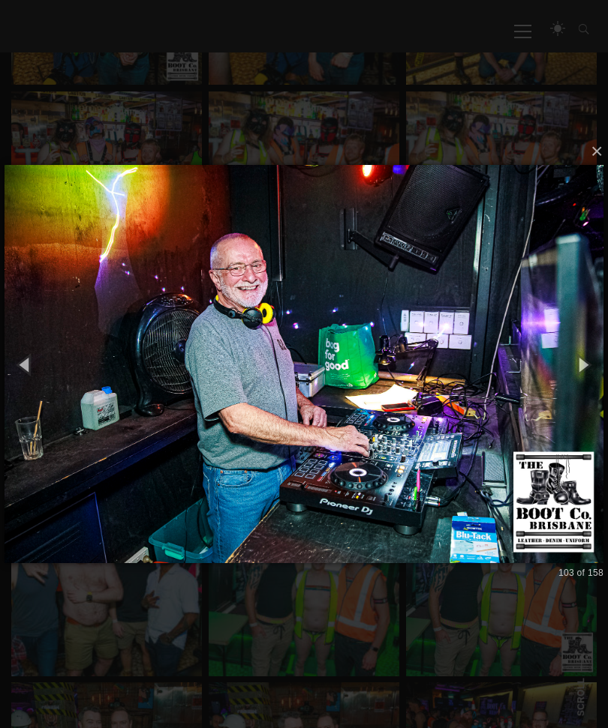
click at [587, 376] on button "button" at bounding box center [582, 364] width 51 height 62
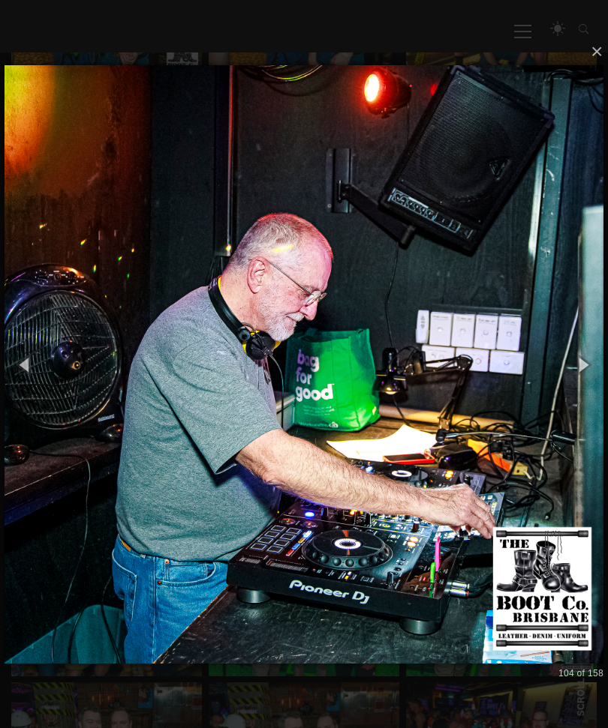
click at [576, 383] on button "button" at bounding box center [582, 364] width 51 height 62
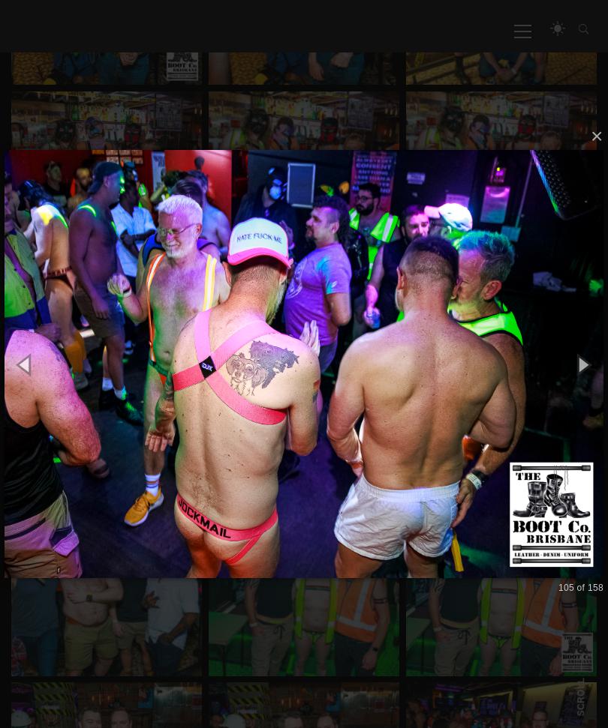
click at [579, 384] on button "button" at bounding box center [582, 364] width 51 height 62
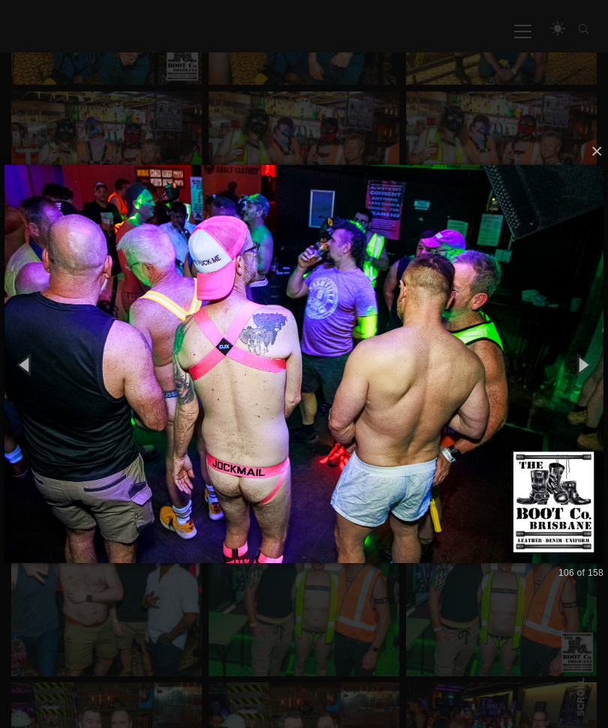
click at [583, 383] on button "button" at bounding box center [582, 364] width 51 height 62
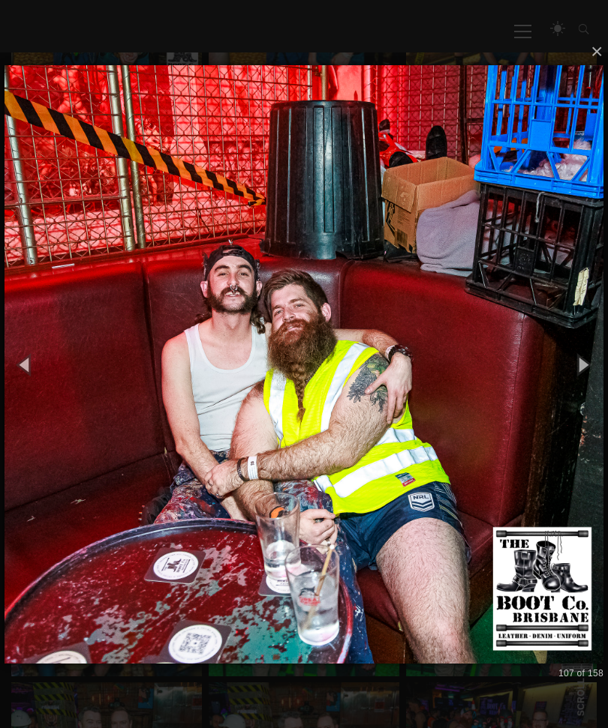
click at [584, 383] on button "button" at bounding box center [582, 364] width 51 height 62
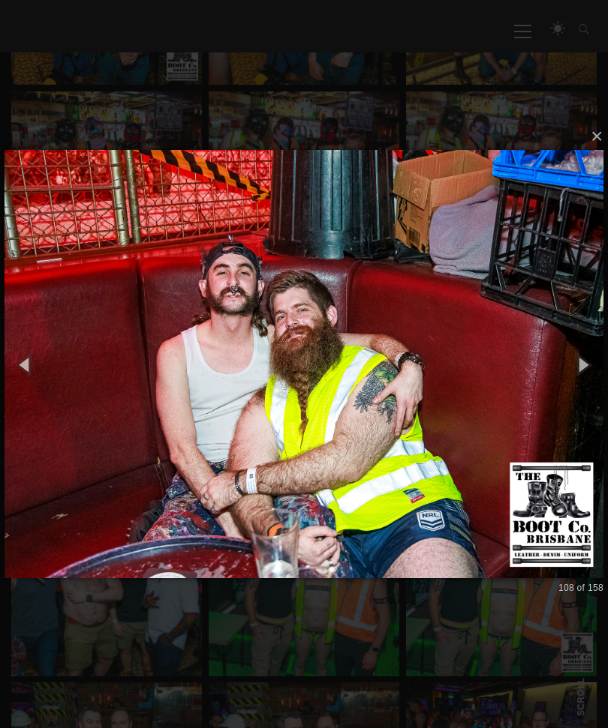
click at [584, 383] on button "button" at bounding box center [582, 364] width 51 height 62
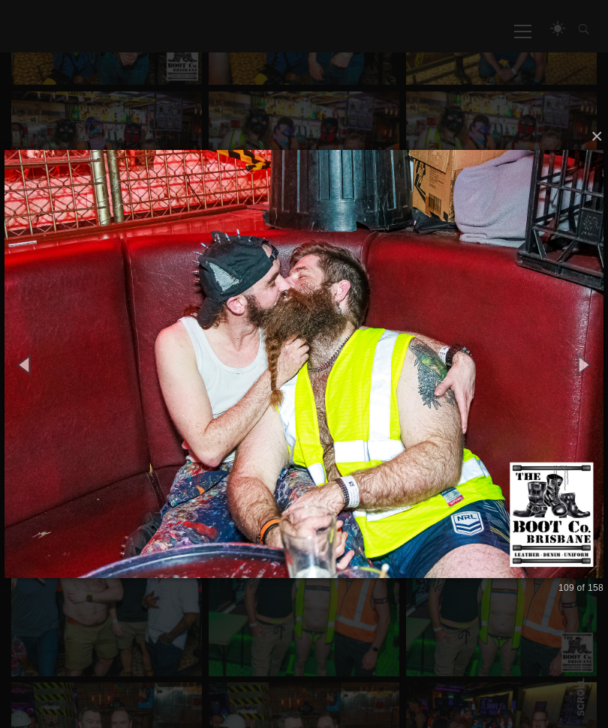
click at [582, 380] on button "button" at bounding box center [582, 364] width 51 height 62
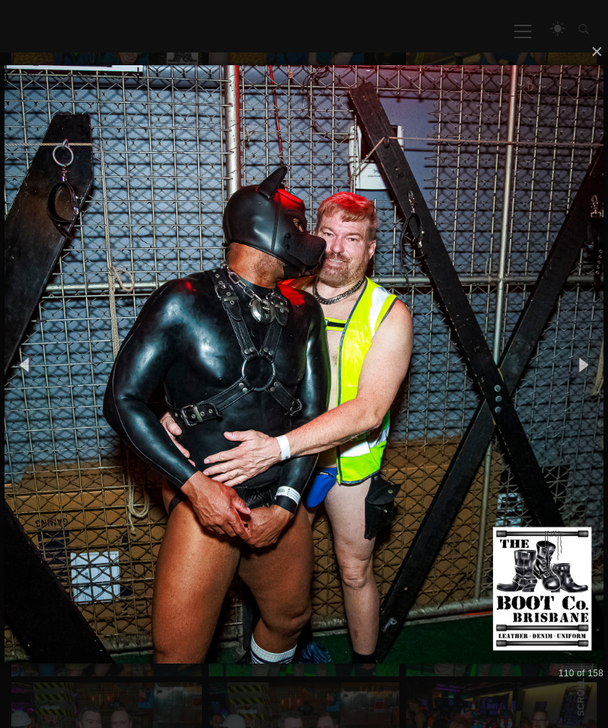
click at [583, 383] on button "button" at bounding box center [582, 364] width 51 height 62
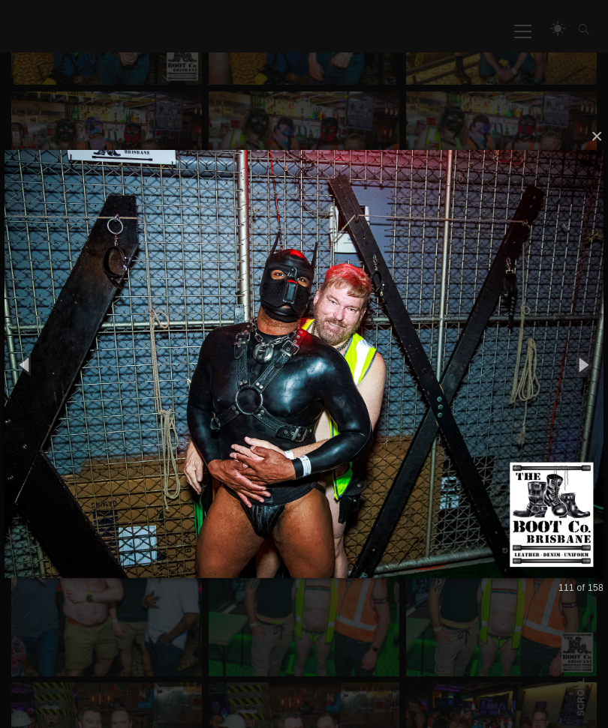
click at [591, 377] on button "button" at bounding box center [582, 364] width 51 height 62
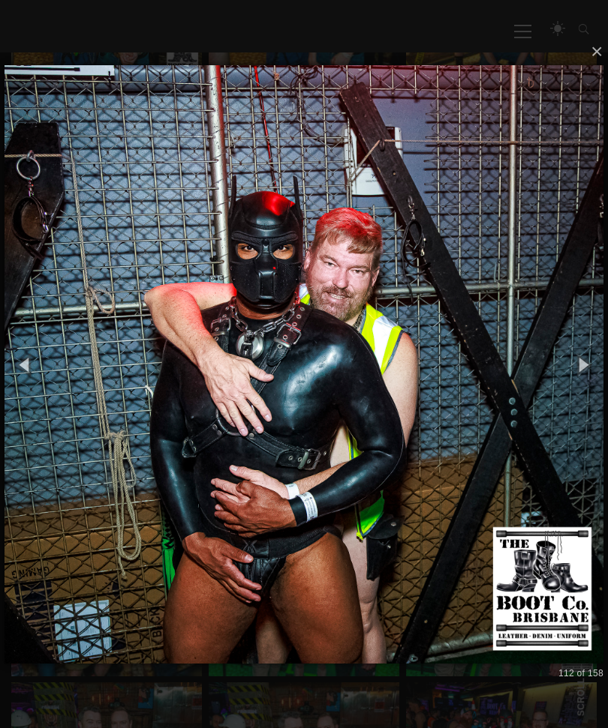
click at [581, 384] on button "button" at bounding box center [582, 364] width 51 height 62
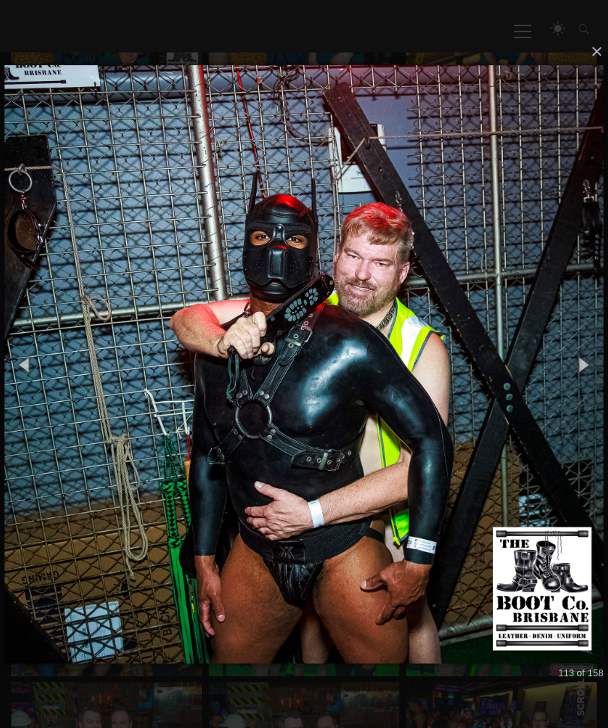
click at [589, 381] on button "button" at bounding box center [582, 364] width 51 height 62
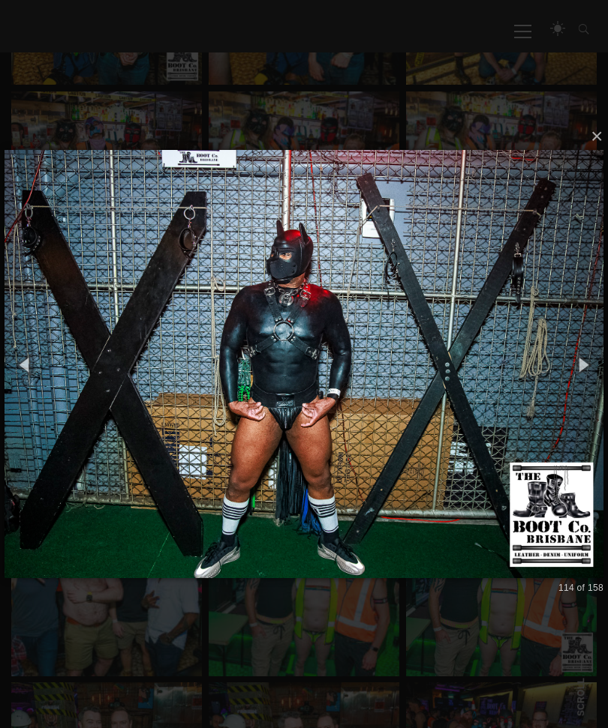
click at [587, 380] on button "button" at bounding box center [582, 364] width 51 height 62
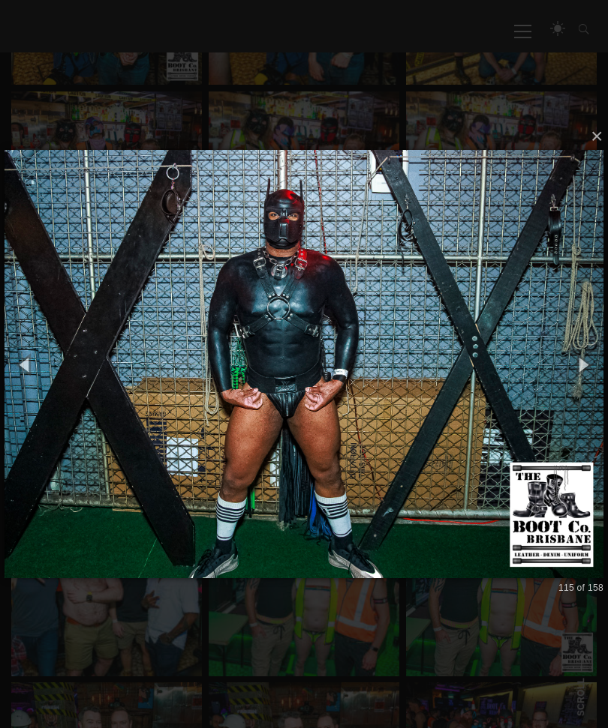
click at [583, 383] on button "button" at bounding box center [582, 364] width 51 height 62
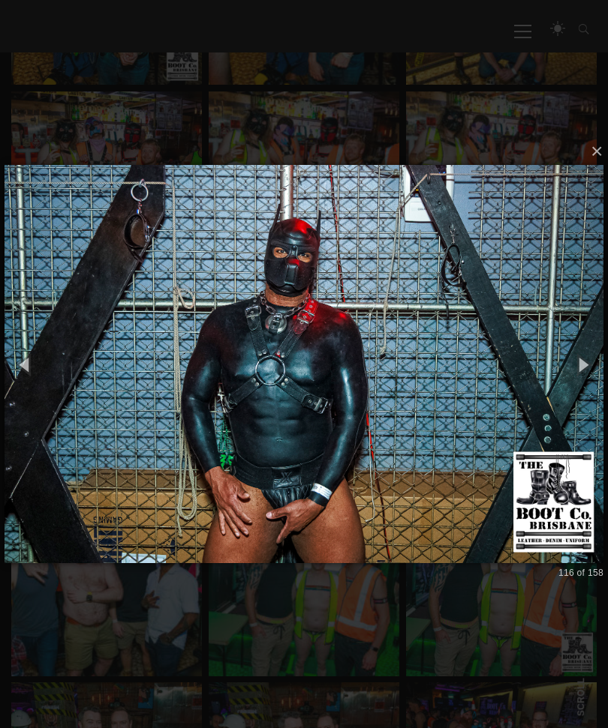
click at [584, 382] on button "button" at bounding box center [582, 364] width 51 height 62
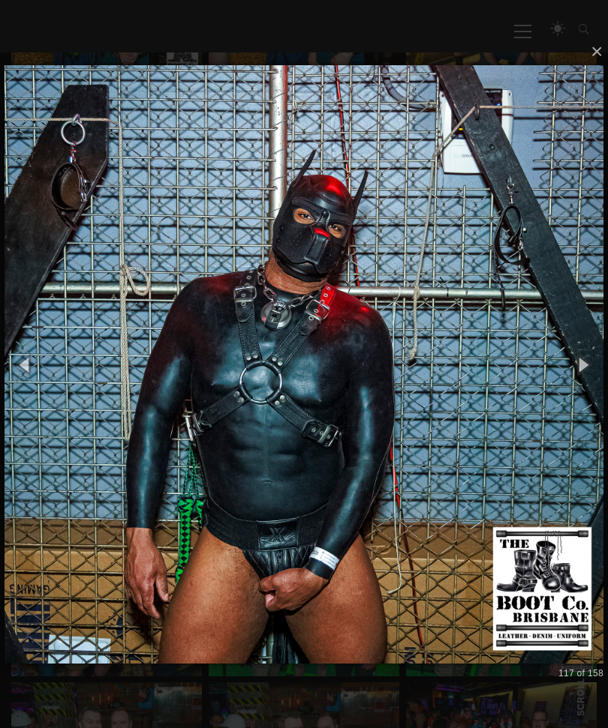
click at [580, 385] on button "button" at bounding box center [582, 364] width 51 height 62
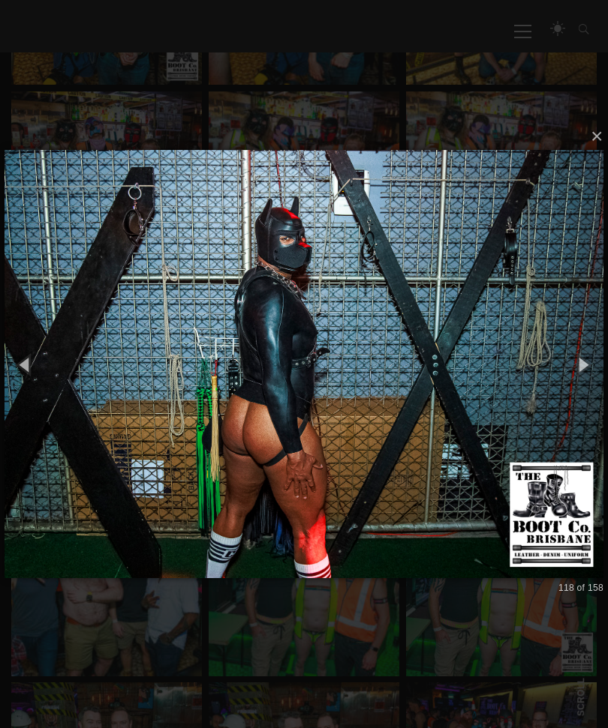
click at [578, 383] on button "button" at bounding box center [582, 364] width 51 height 62
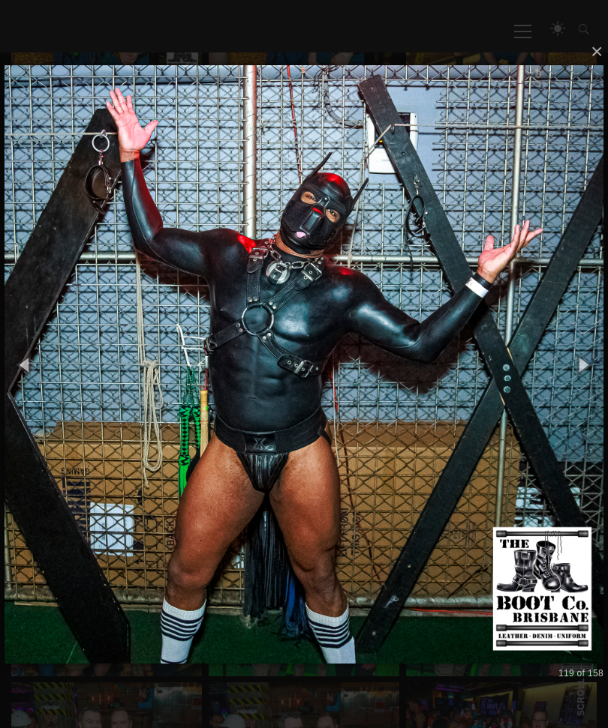
click at [578, 386] on button "button" at bounding box center [582, 364] width 51 height 62
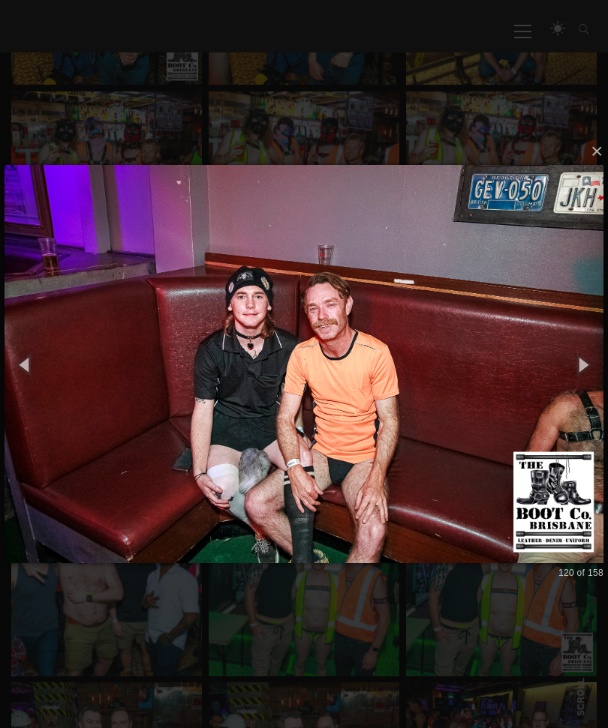
click at [580, 386] on button "button" at bounding box center [582, 364] width 51 height 62
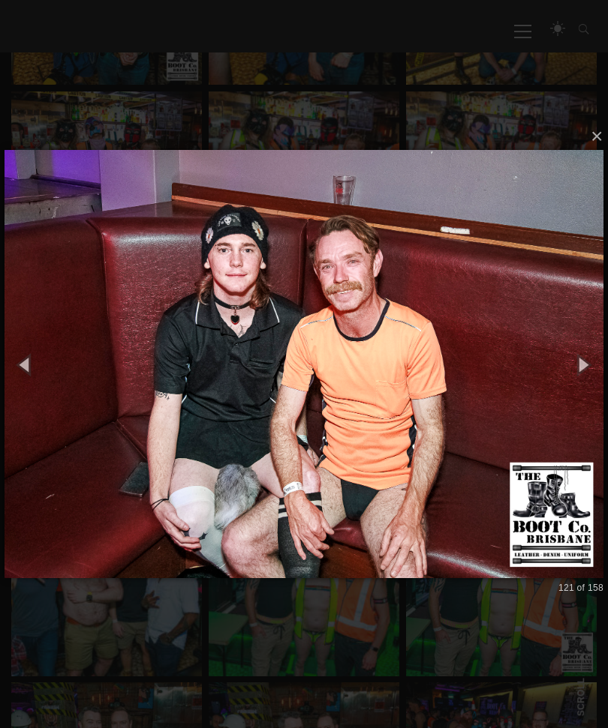
click at [581, 383] on button "button" at bounding box center [582, 364] width 51 height 62
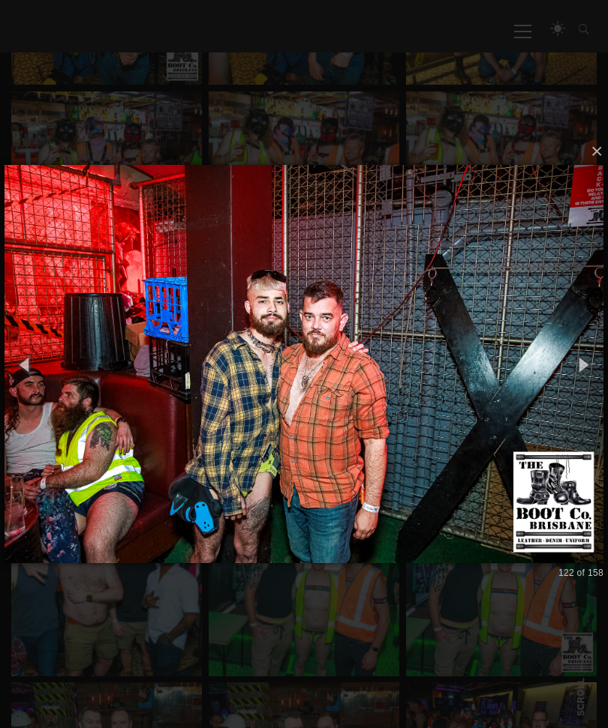
click at [581, 383] on button "button" at bounding box center [582, 364] width 51 height 62
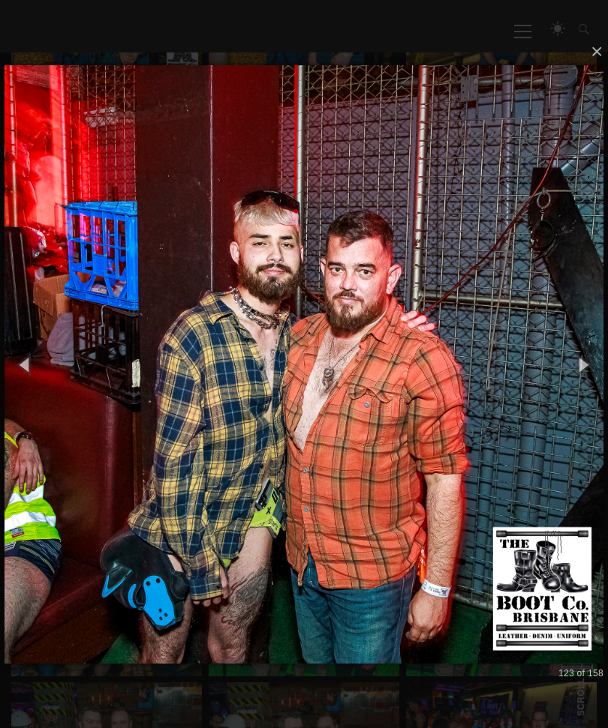
click at [582, 382] on button "button" at bounding box center [582, 364] width 51 height 62
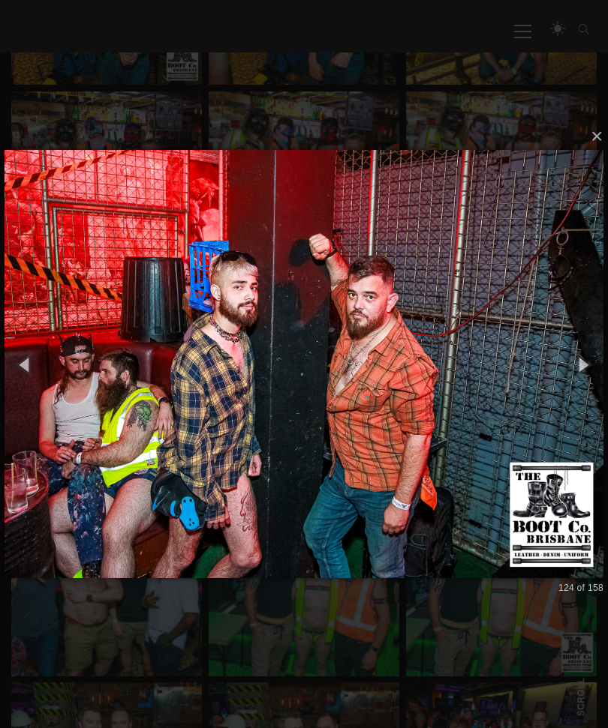
click at [581, 380] on button "button" at bounding box center [582, 364] width 51 height 62
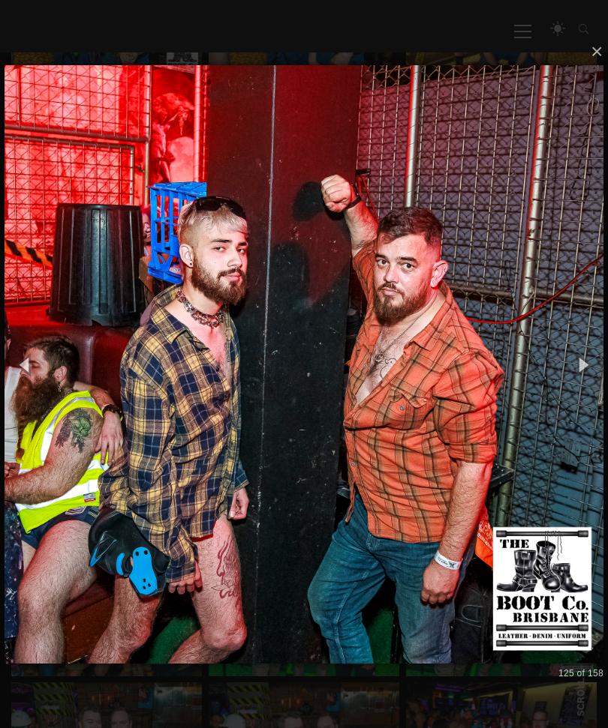
click at [584, 378] on button "button" at bounding box center [582, 364] width 51 height 62
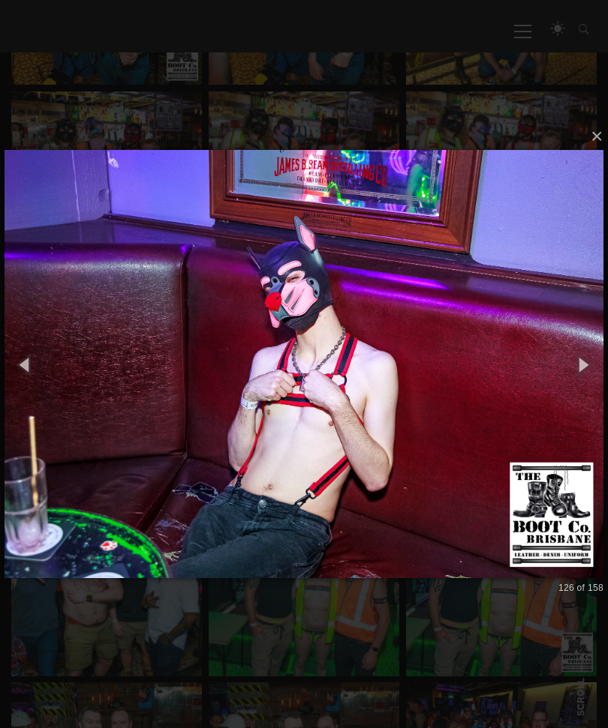
click at [587, 375] on button "button" at bounding box center [582, 364] width 51 height 62
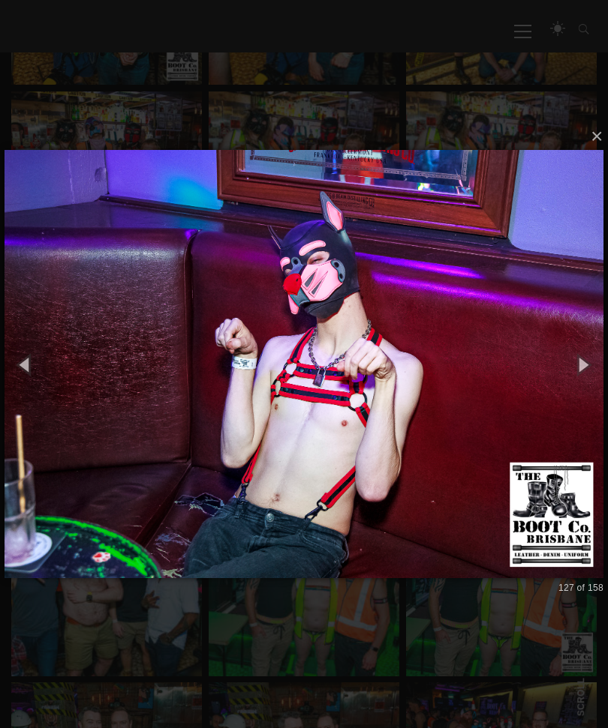
click at [578, 379] on button "button" at bounding box center [582, 364] width 51 height 62
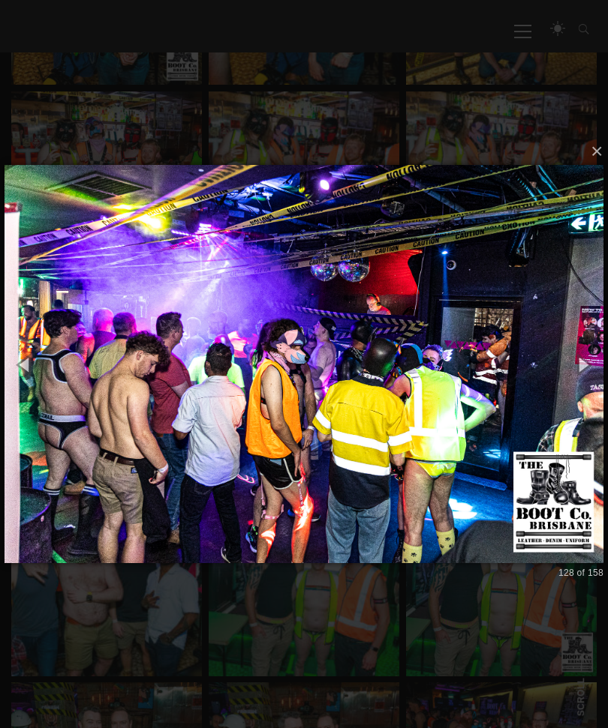
click at [580, 377] on button "button" at bounding box center [582, 364] width 51 height 62
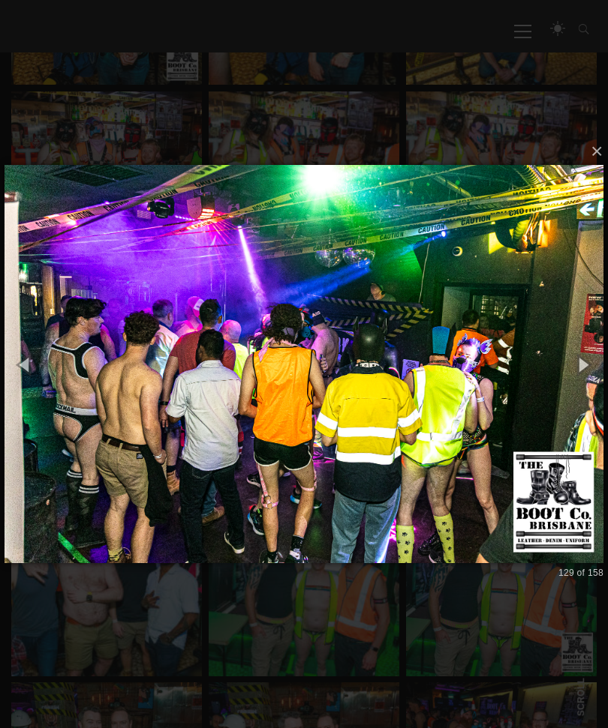
click at [578, 375] on button "button" at bounding box center [582, 364] width 51 height 62
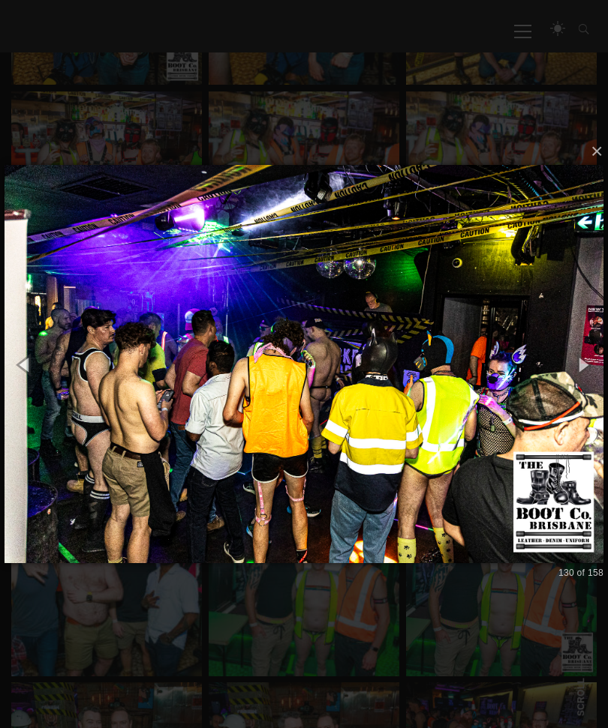
click at [591, 168] on button "×" at bounding box center [308, 151] width 599 height 33
